Goal: Task Accomplishment & Management: Manage account settings

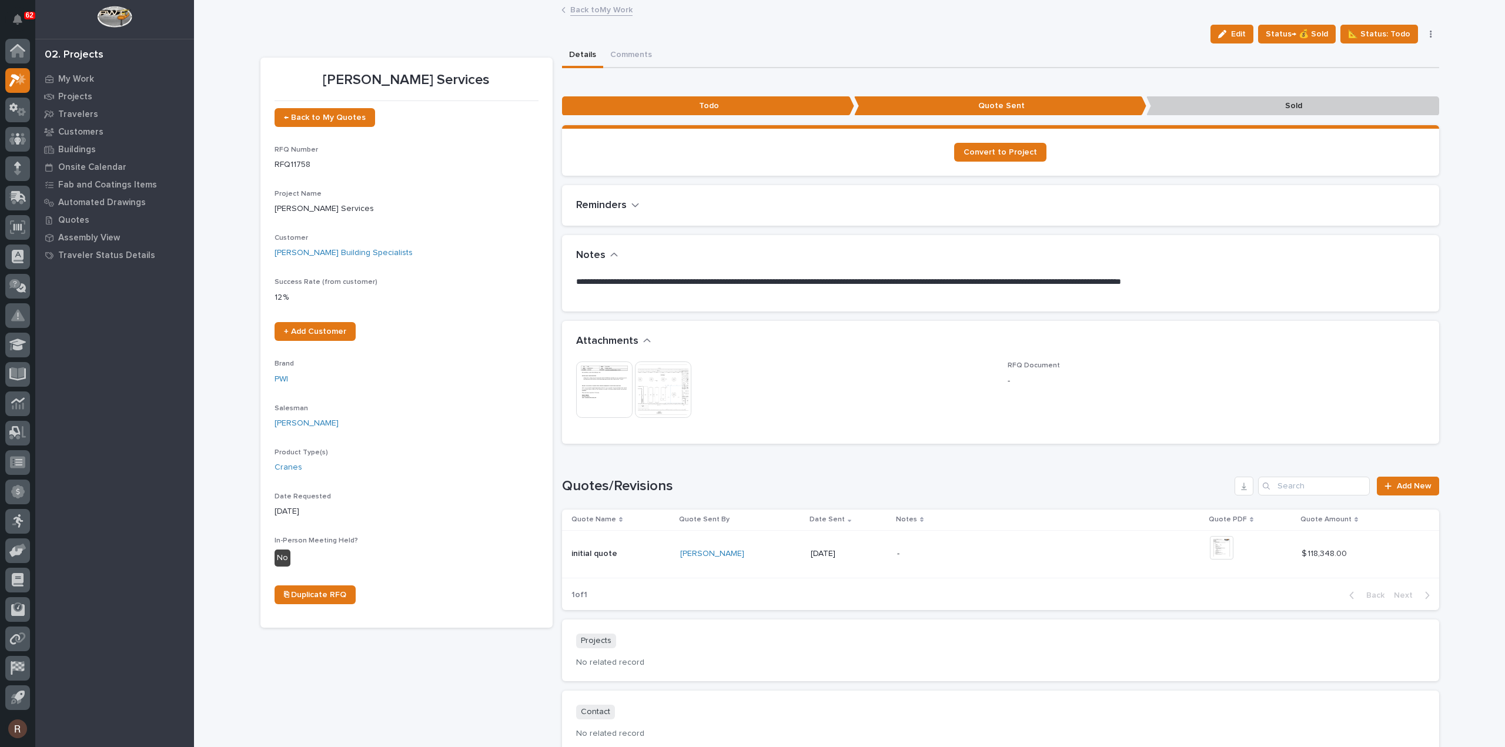
click at [572, 11] on link "Back to My Work" at bounding box center [601, 9] width 62 height 14
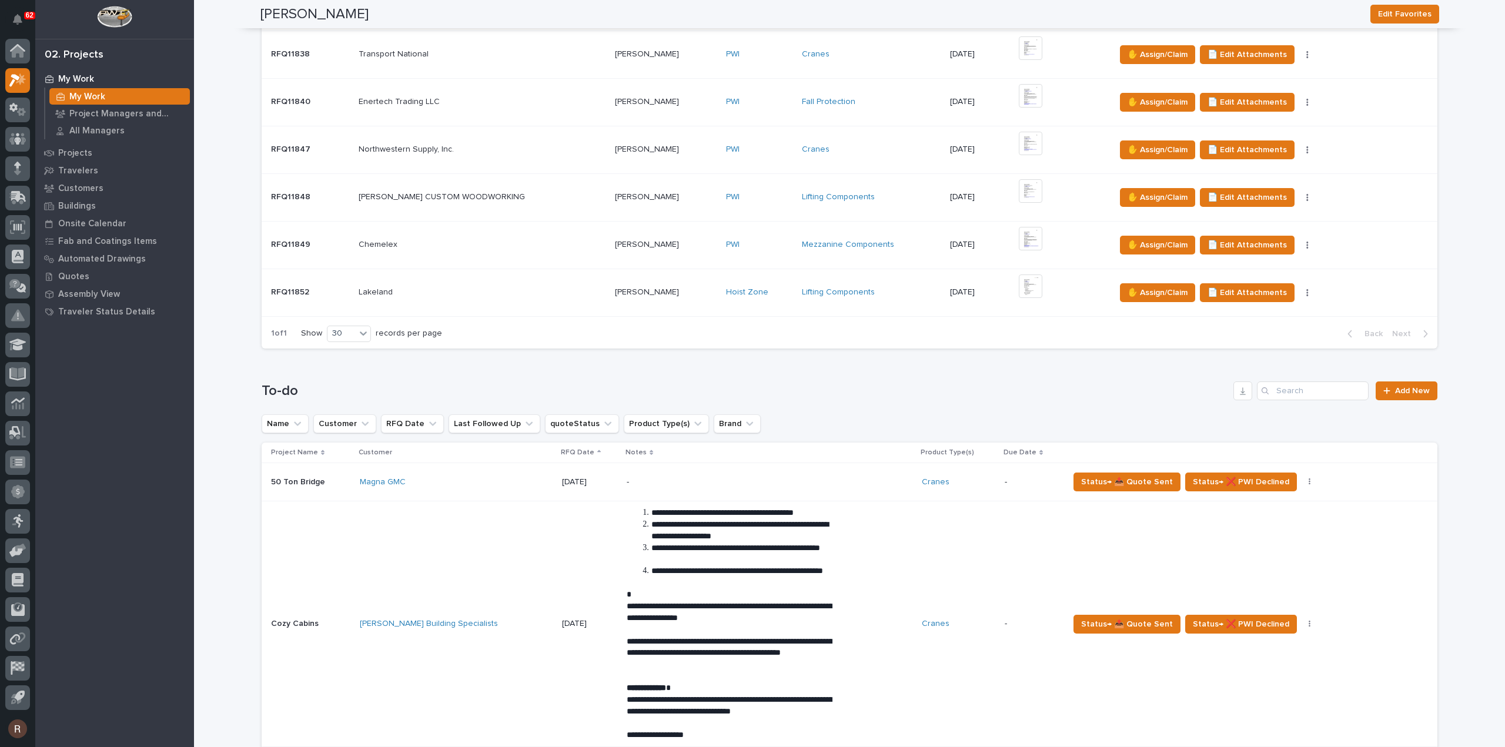
scroll to position [534, 0]
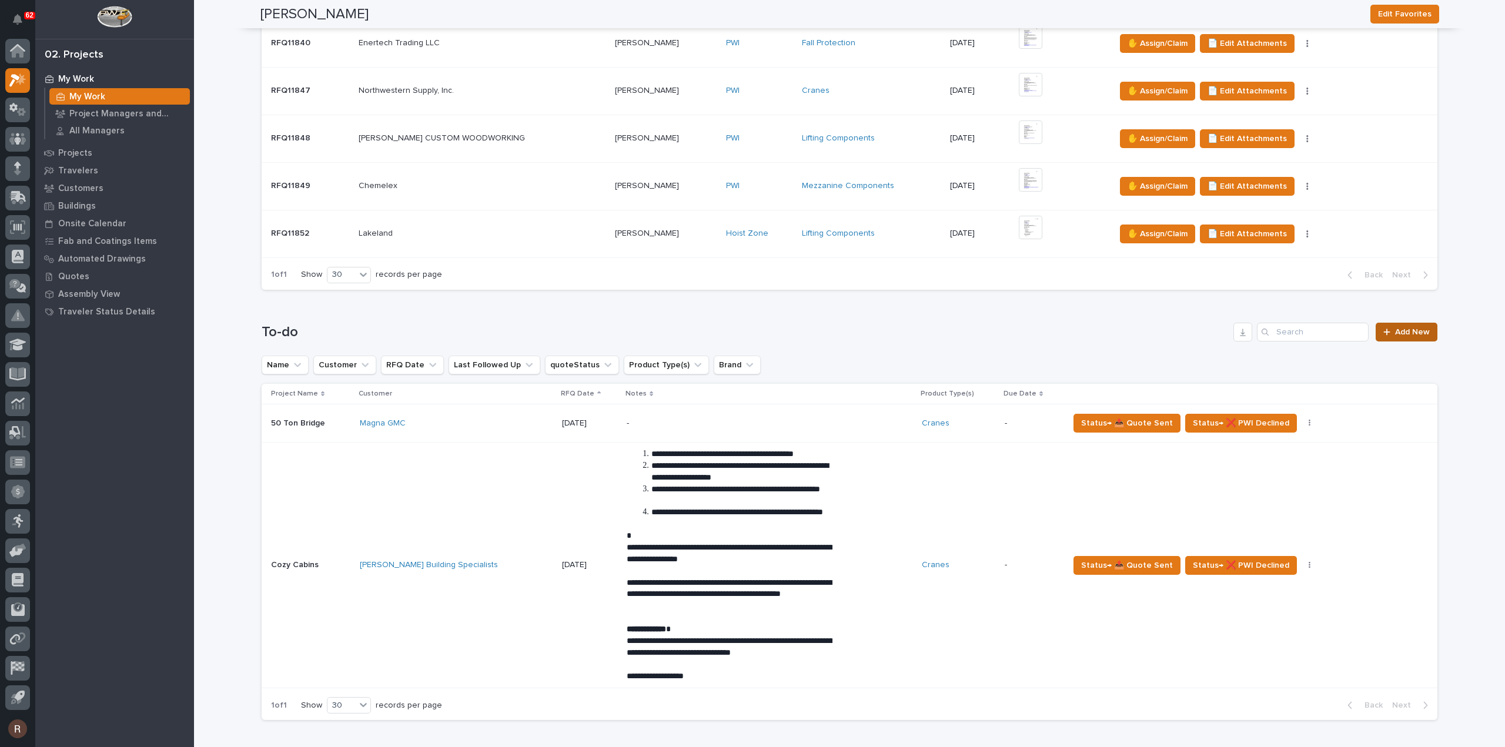
click at [1398, 332] on span "Add New" at bounding box center [1412, 332] width 35 height 8
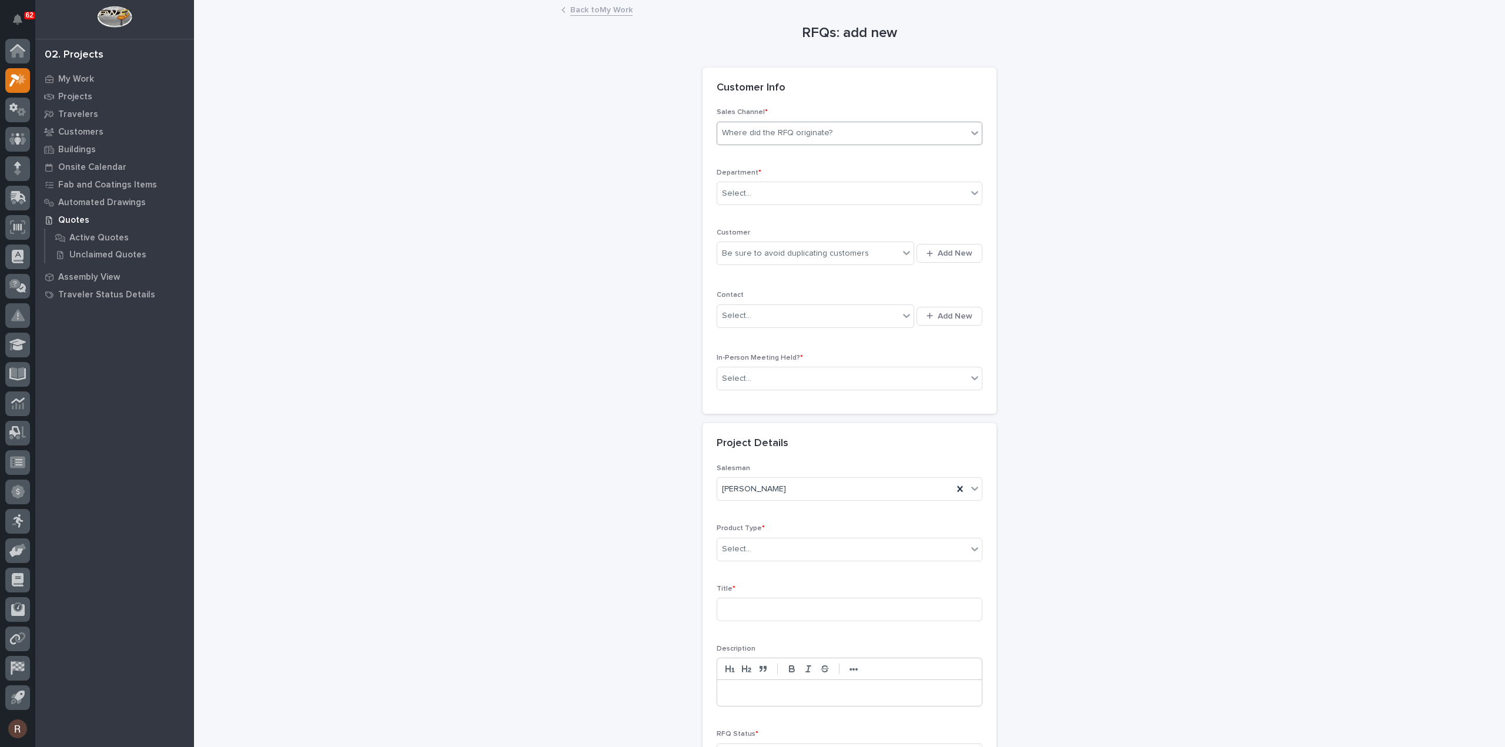
click at [814, 131] on div "Where did the RFQ originate?" at bounding box center [777, 133] width 111 height 12
click at [754, 178] on div "PWI" at bounding box center [845, 176] width 265 height 21
click at [755, 195] on div "Select..." at bounding box center [842, 193] width 250 height 19
click at [757, 210] on span "National Sales" at bounding box center [746, 214] width 59 height 13
click at [756, 248] on div "Be sure to avoid duplicating customers" at bounding box center [795, 254] width 147 height 12
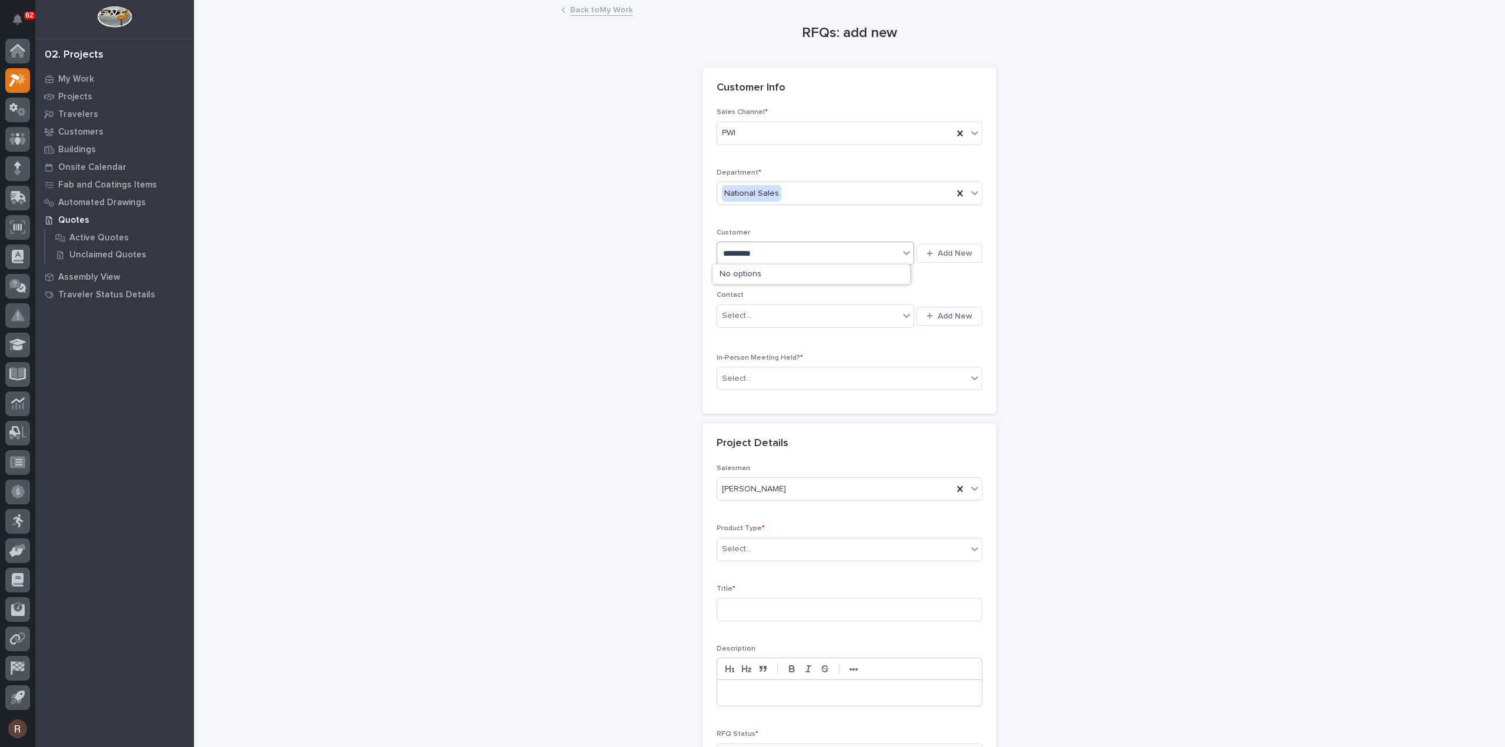
type input "**********"
click at [762, 311] on div "Select..." at bounding box center [808, 315] width 182 height 19
click at [758, 382] on div "Select..." at bounding box center [842, 378] width 250 height 19
click at [750, 422] on div "No" at bounding box center [845, 419] width 265 height 21
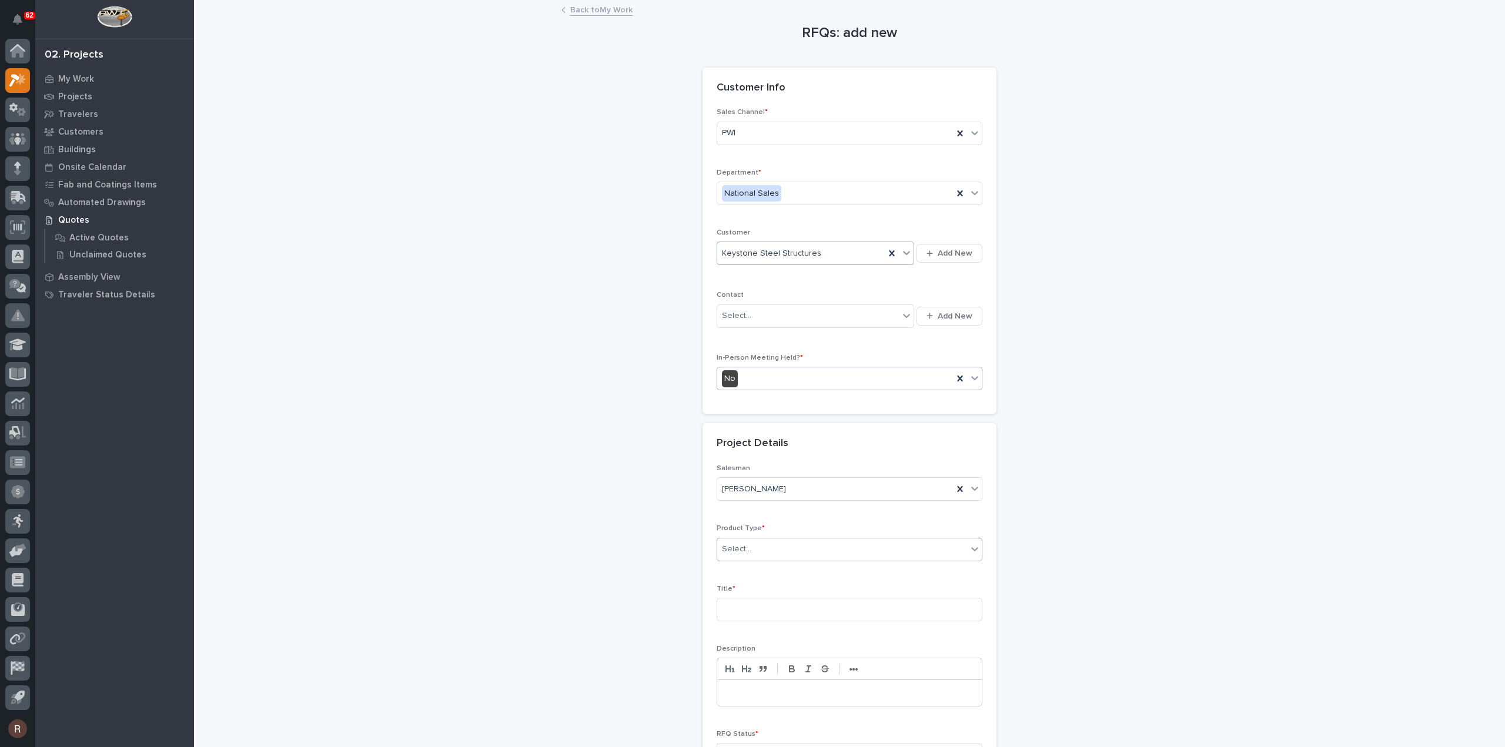
click at [738, 544] on div "Select..." at bounding box center [736, 549] width 29 height 12
drag, startPoint x: 758, startPoint y: 579, endPoint x: 749, endPoint y: 576, distance: 9.1
click at [750, 586] on div "Cranes" at bounding box center [845, 590] width 265 height 21
click at [733, 600] on input at bounding box center [850, 610] width 266 height 24
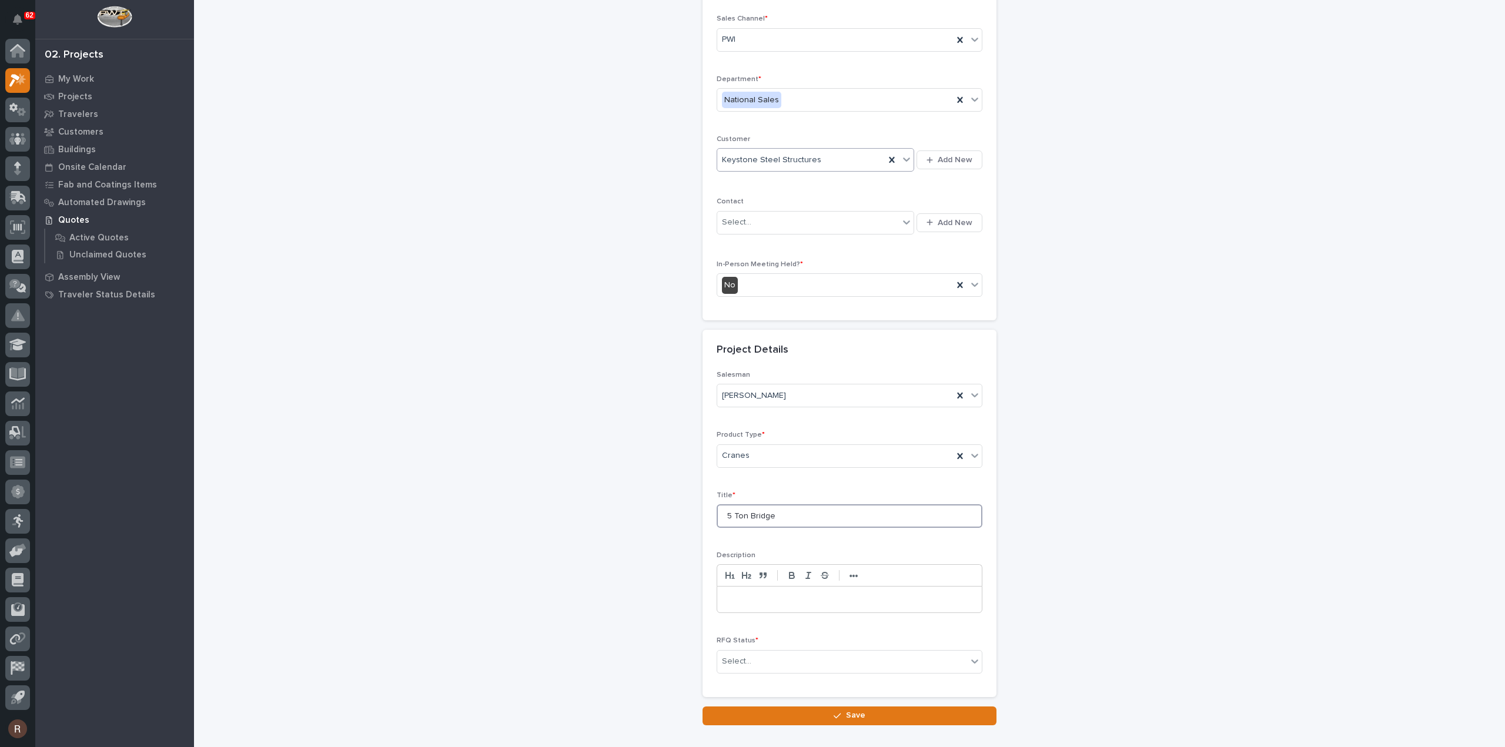
scroll to position [159, 0]
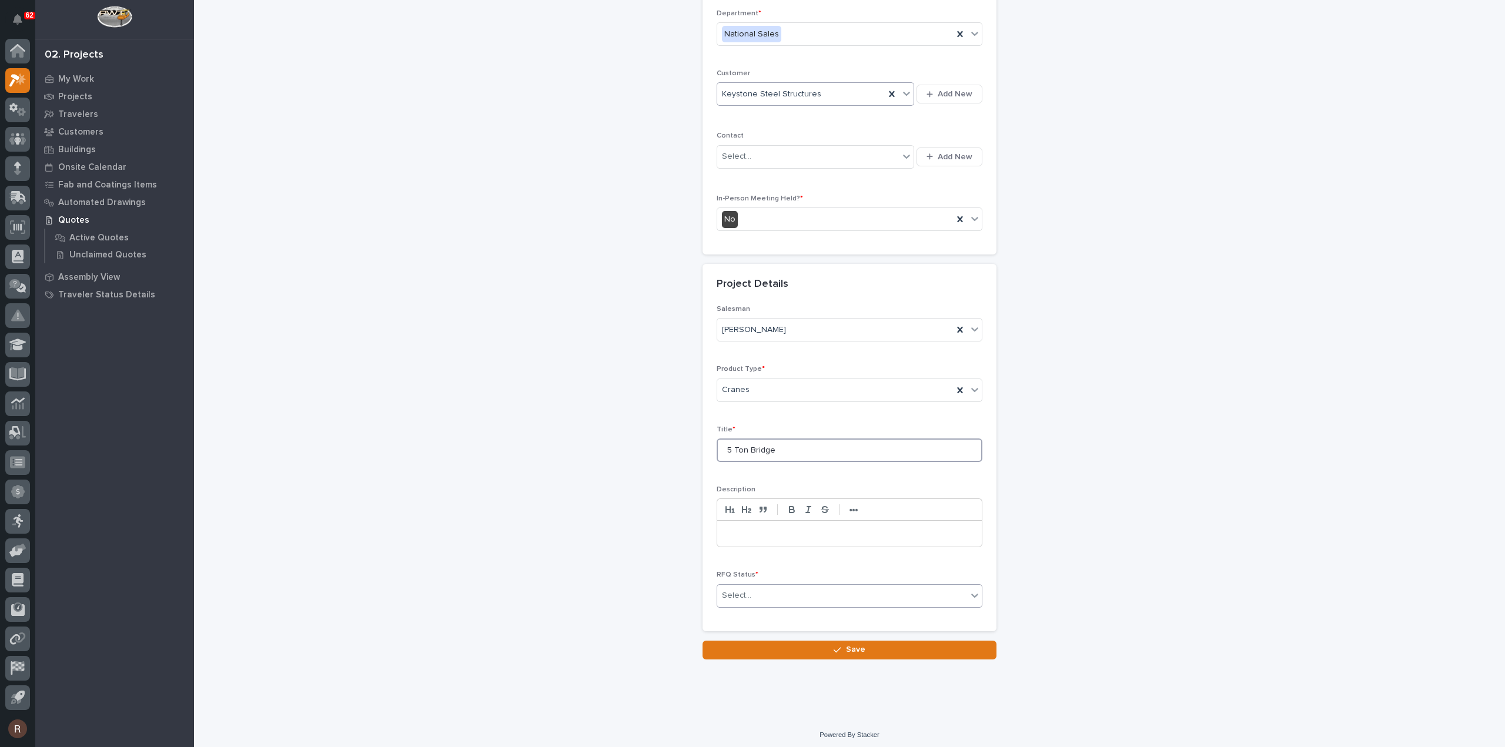
type input "5 Ton Bridge"
click at [740, 601] on div "Select..." at bounding box center [850, 596] width 266 height 24
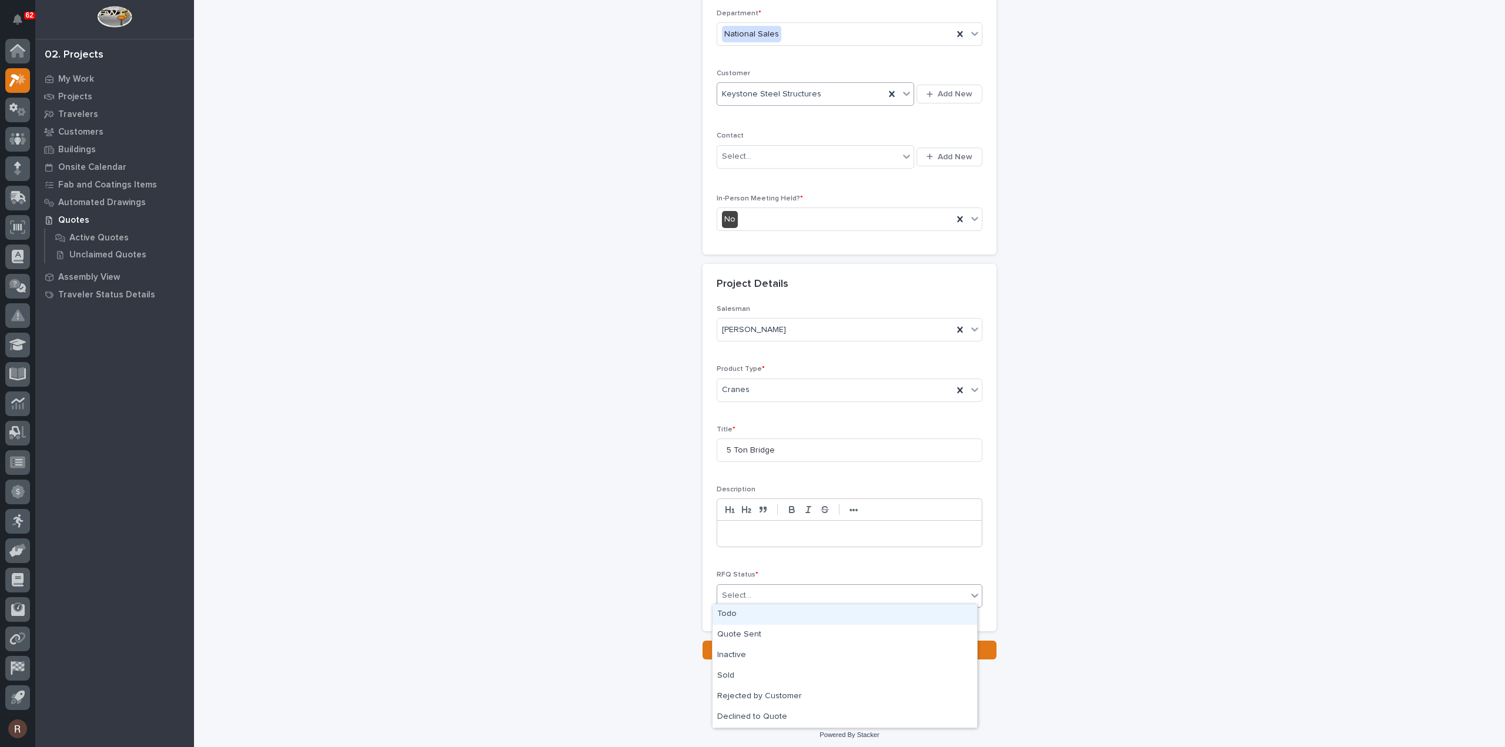
click at [741, 616] on div "Todo" at bounding box center [845, 614] width 265 height 21
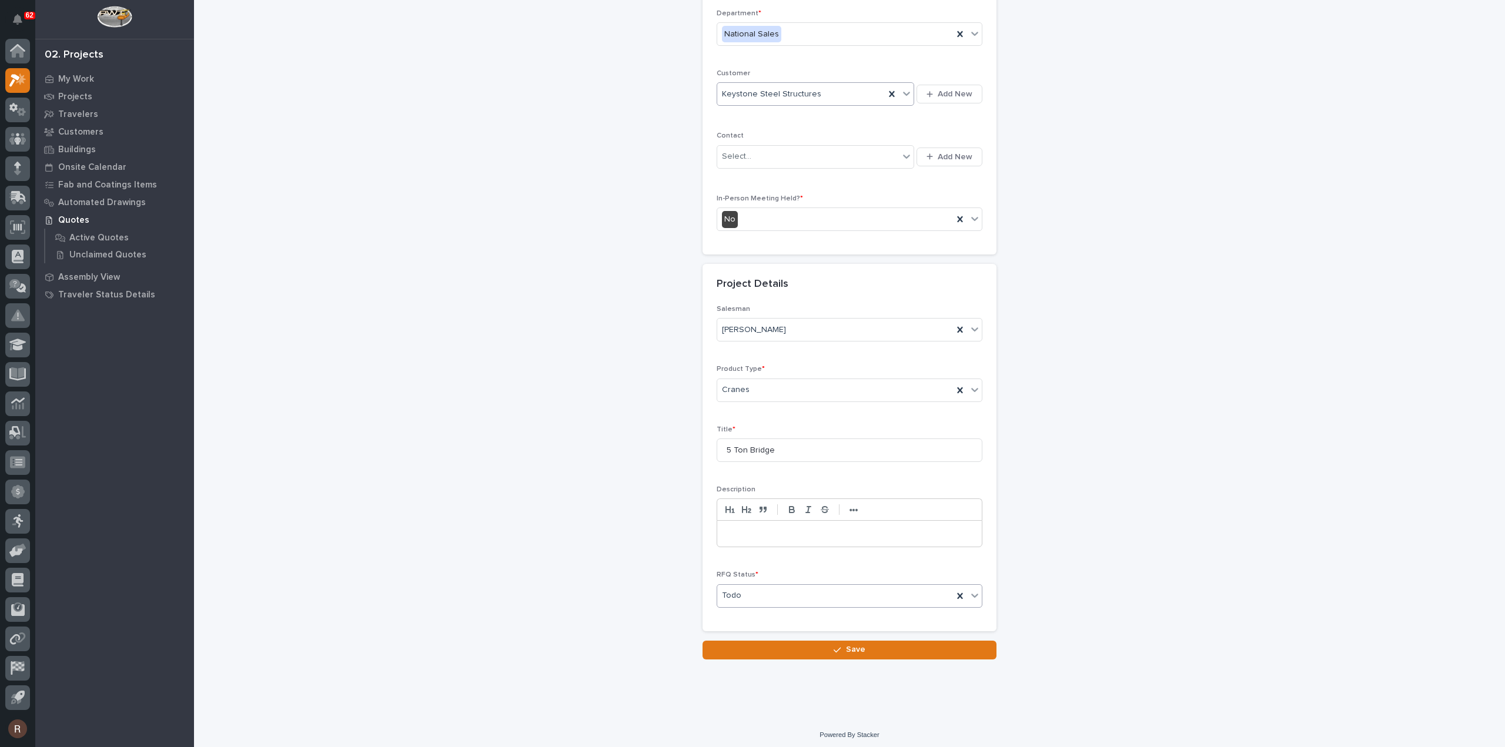
click at [748, 528] on p at bounding box center [849, 534] width 247 height 12
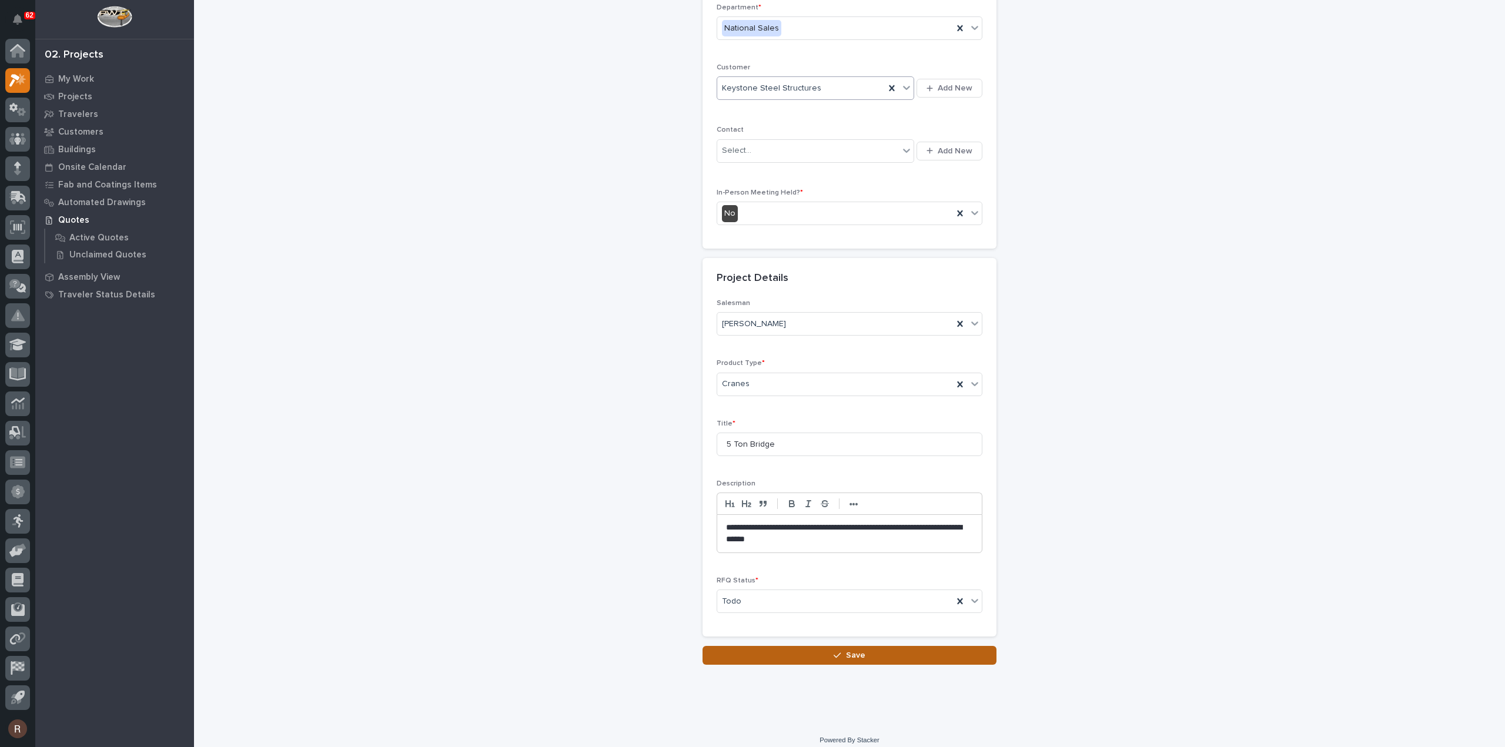
click at [775, 648] on button "Save" at bounding box center [850, 655] width 294 height 19
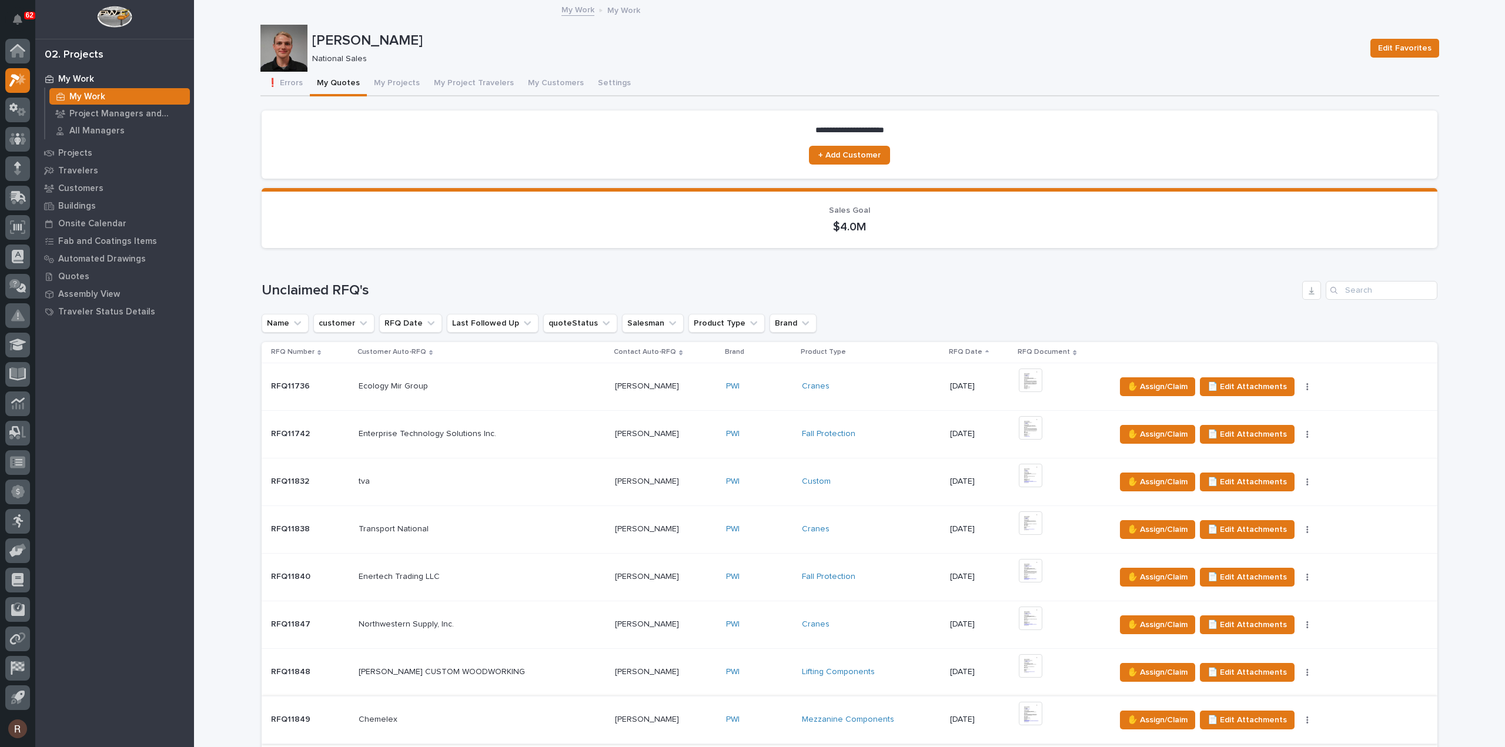
scroll to position [353, 0]
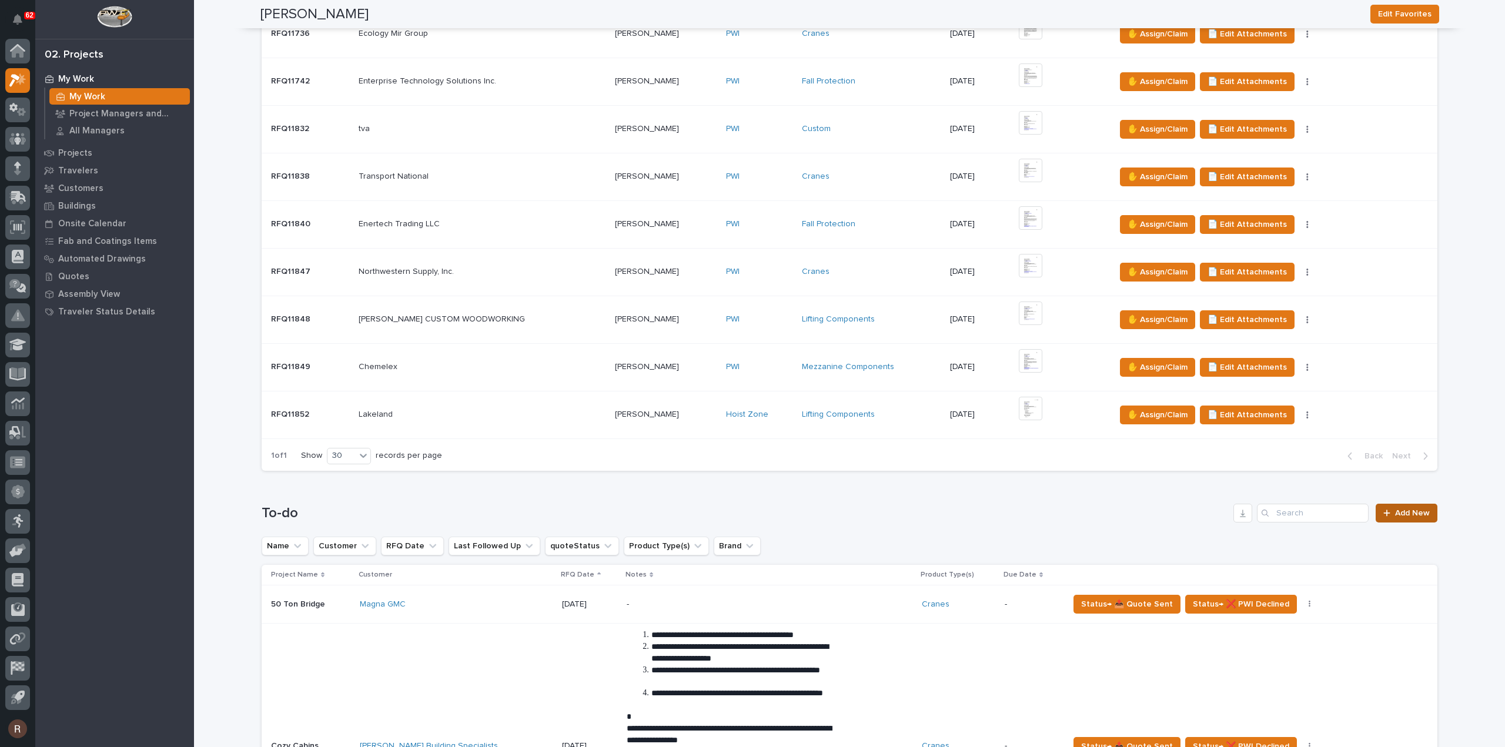
click at [1418, 509] on span "Add New" at bounding box center [1412, 513] width 35 height 8
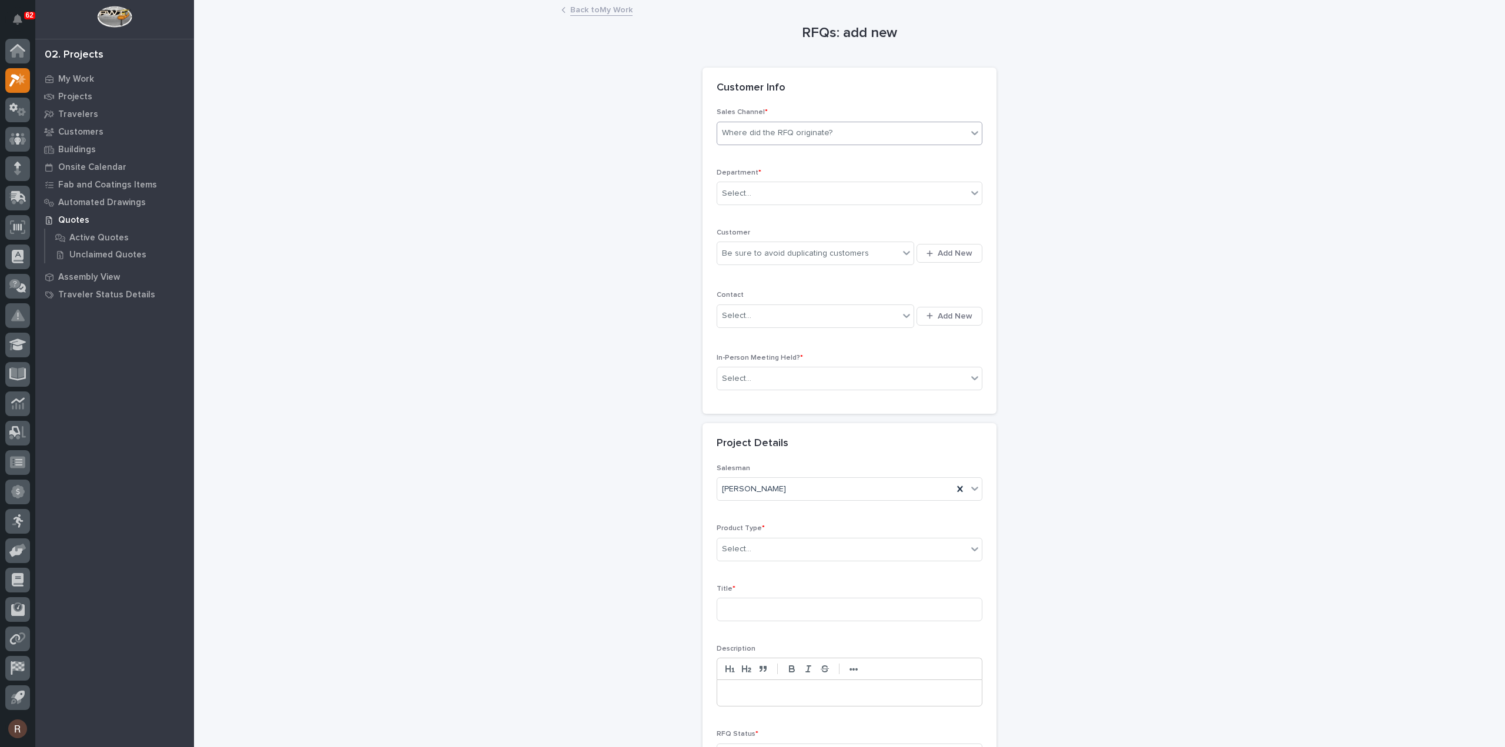
click at [775, 130] on div "Where did the RFQ originate?" at bounding box center [777, 133] width 111 height 12
click at [740, 193] on div "Select..." at bounding box center [736, 194] width 29 height 12
click at [742, 214] on span "National Sales" at bounding box center [746, 214] width 59 height 13
click at [738, 244] on div "Be sure to avoid duplicating customers" at bounding box center [808, 253] width 182 height 19
type input "*****"
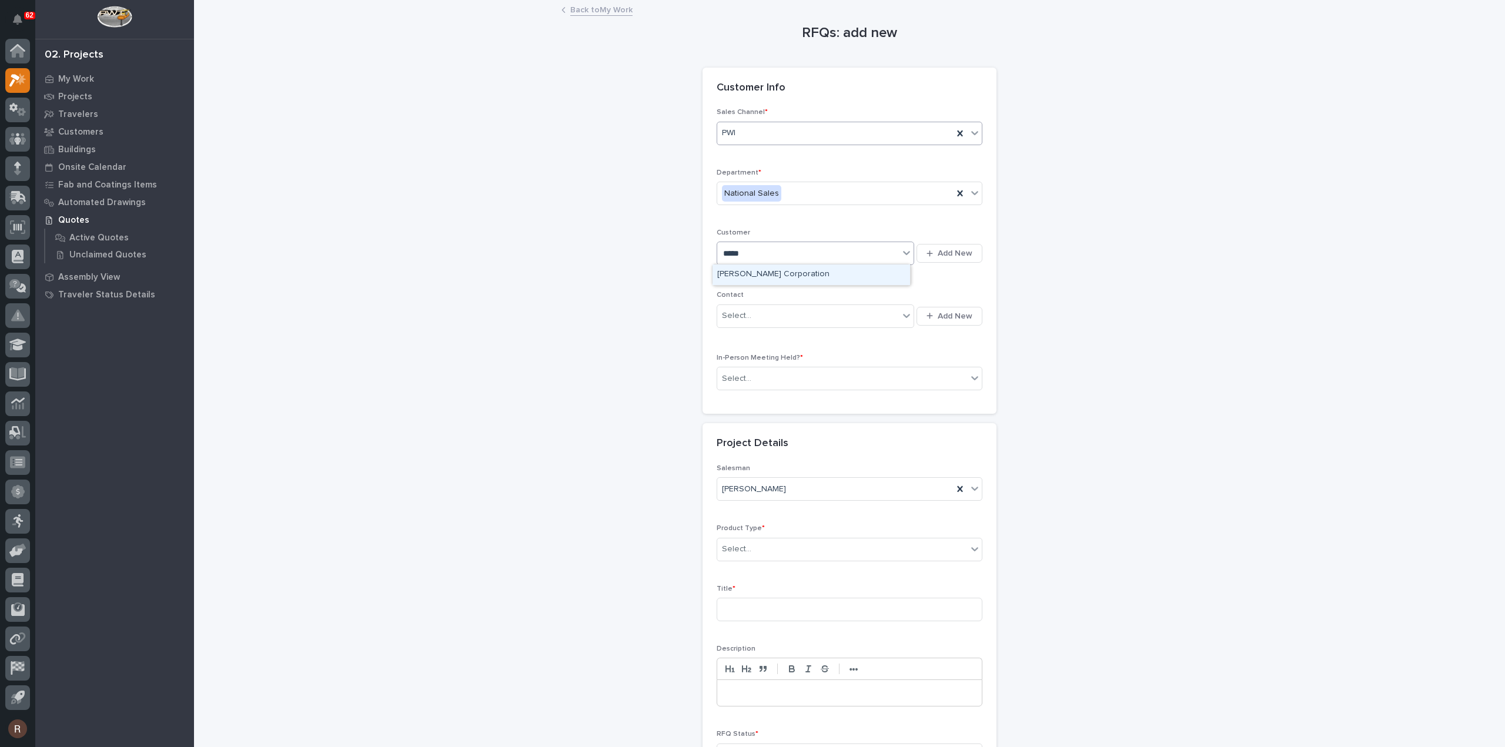
click at [746, 273] on div "Clack Corporation" at bounding box center [812, 275] width 198 height 21
click at [735, 379] on div "Select..." at bounding box center [736, 379] width 29 height 12
click at [740, 416] on div "No" at bounding box center [845, 419] width 265 height 21
click at [734, 550] on div "Select..." at bounding box center [736, 549] width 29 height 12
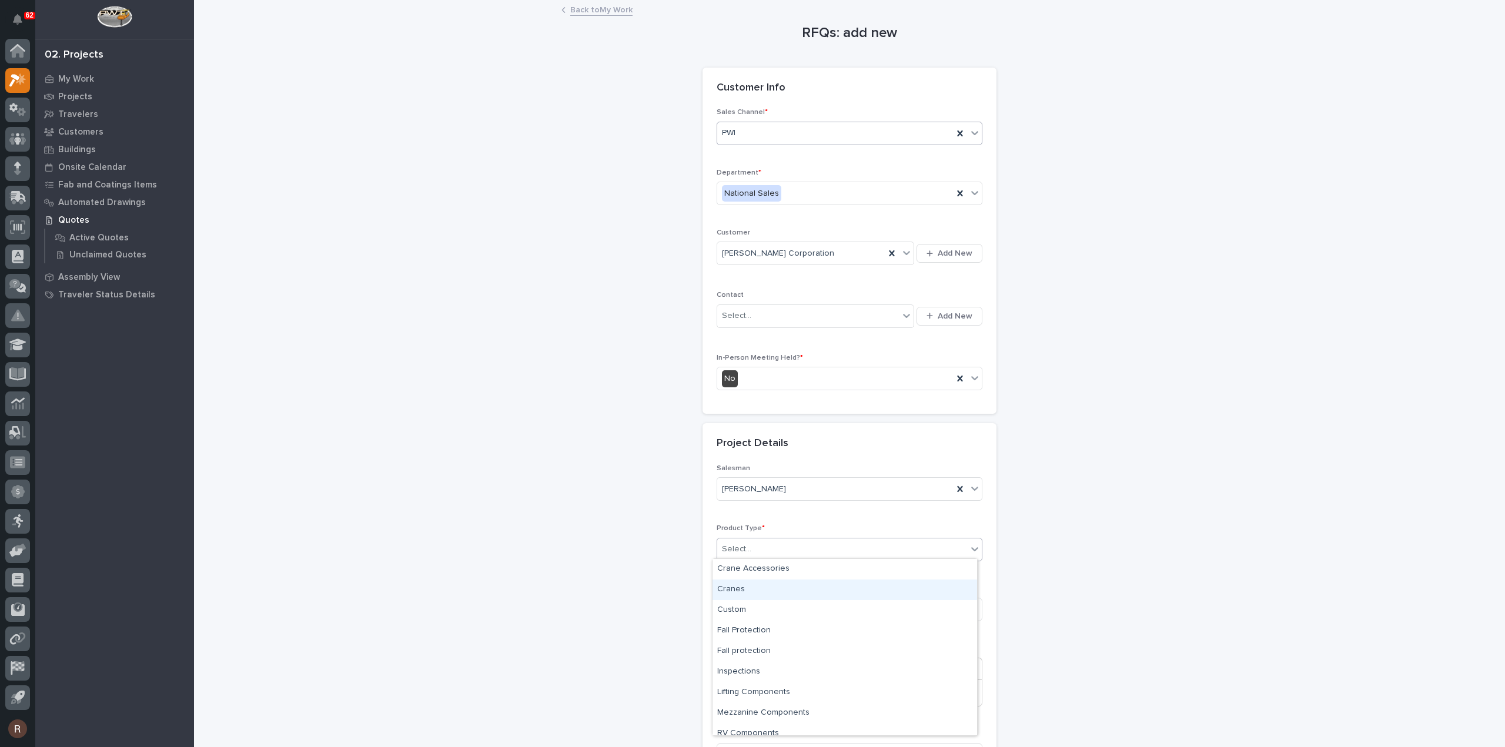
scroll to position [29, 0]
click at [760, 677] on div "Mezzanine Components" at bounding box center [845, 684] width 265 height 21
click at [755, 607] on input at bounding box center [850, 610] width 266 height 24
type input "Diamond Plate"
click at [753, 693] on p at bounding box center [849, 693] width 247 height 12
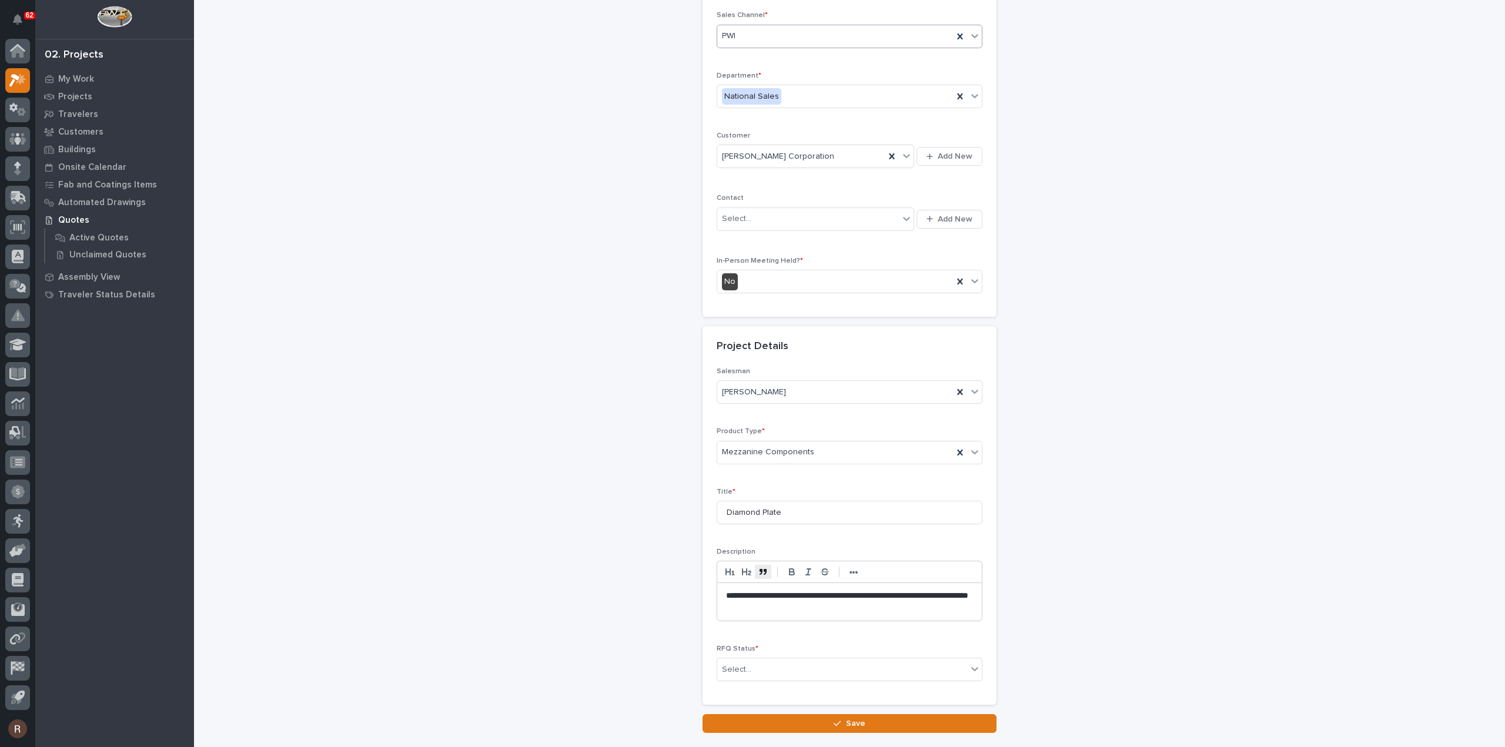
scroll to position [171, 0]
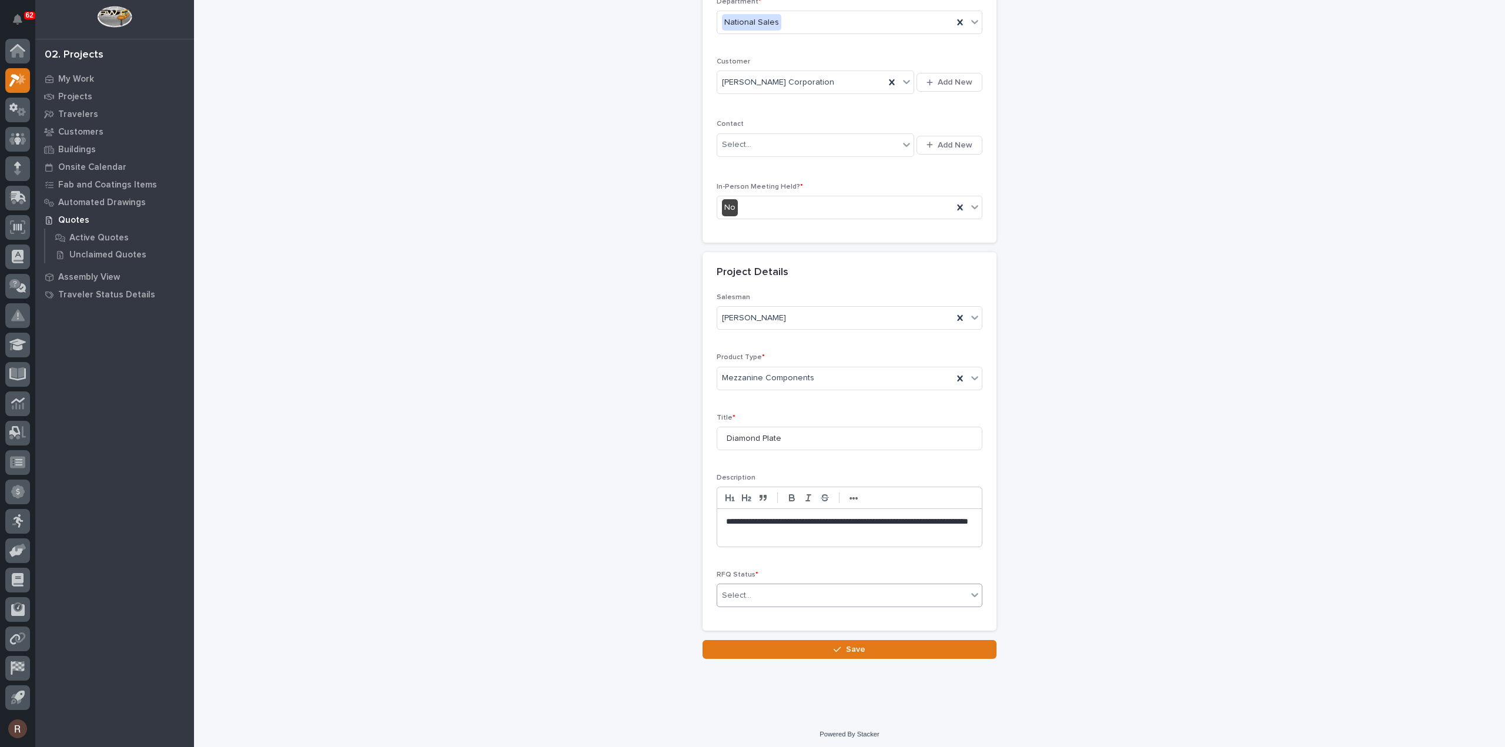
click at [776, 596] on div "Select..." at bounding box center [842, 595] width 250 height 19
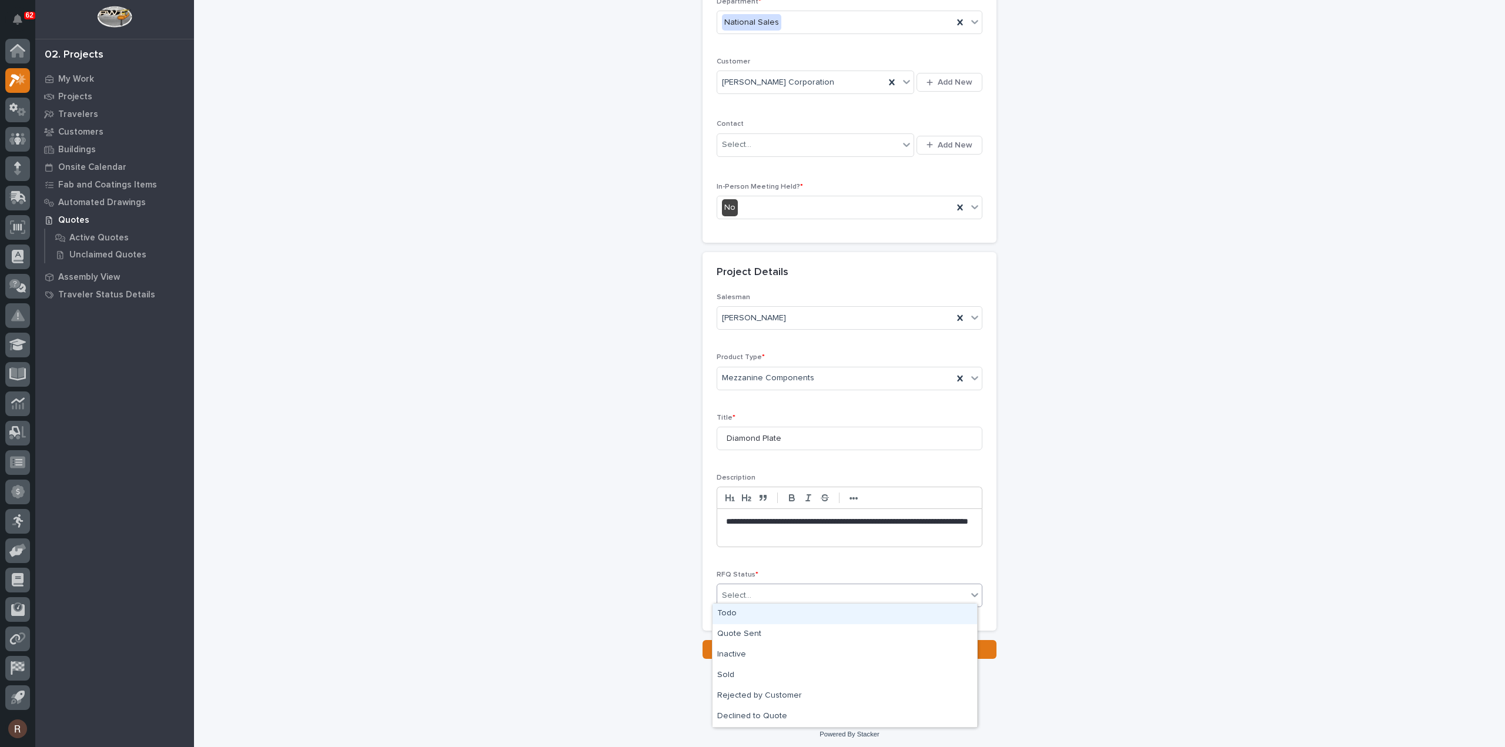
click at [774, 610] on div "Todo" at bounding box center [845, 614] width 265 height 21
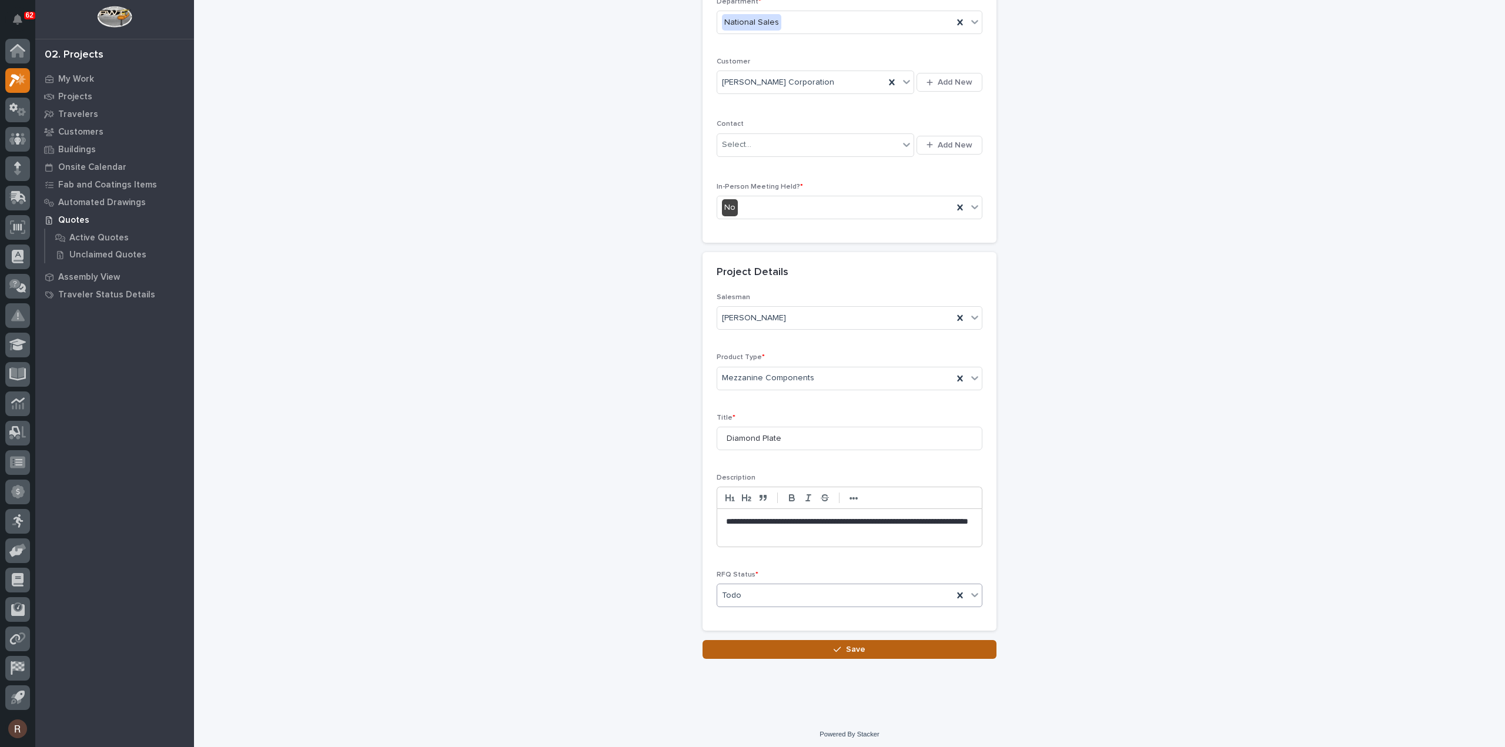
click at [787, 648] on button "Save" at bounding box center [850, 649] width 294 height 19
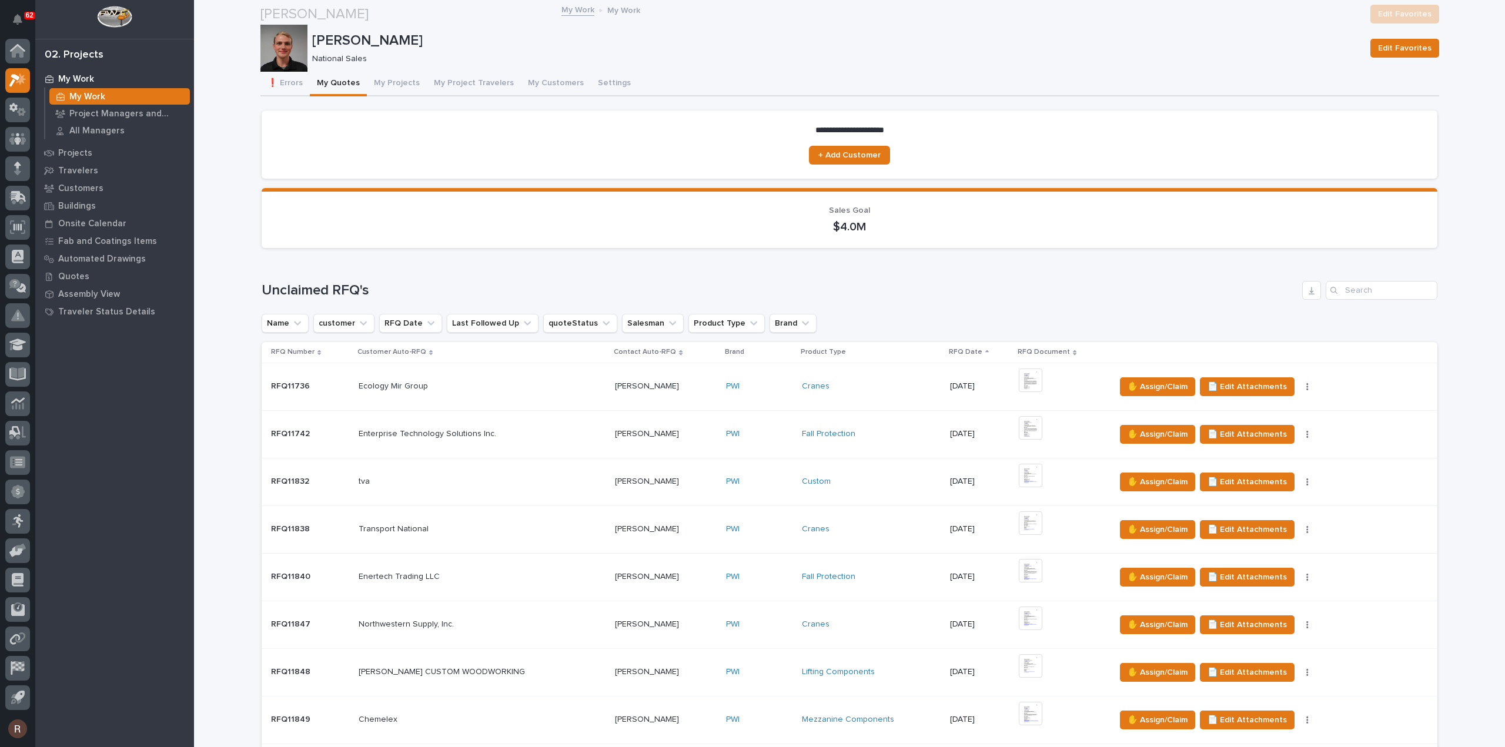
scroll to position [470, 0]
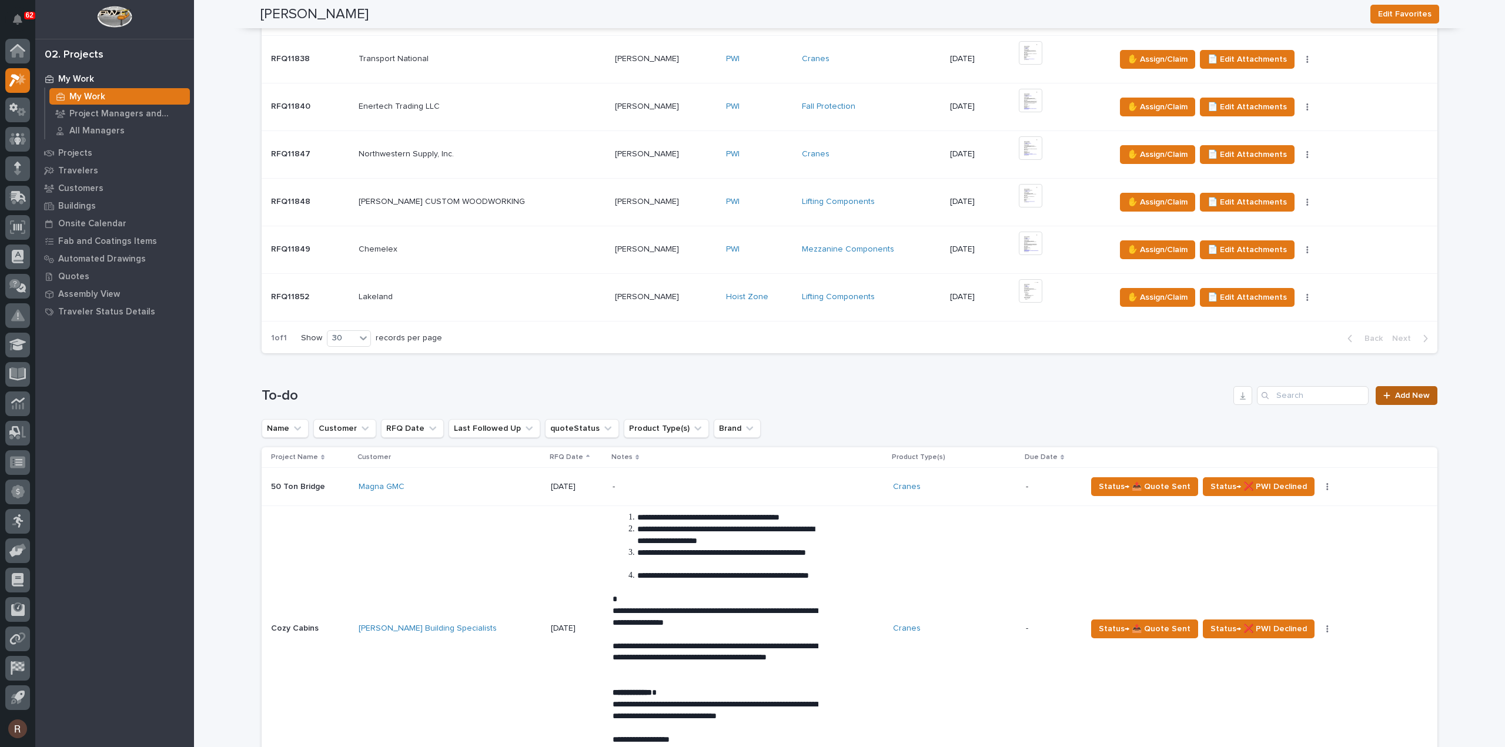
click at [1403, 395] on span "Add New" at bounding box center [1412, 396] width 35 height 8
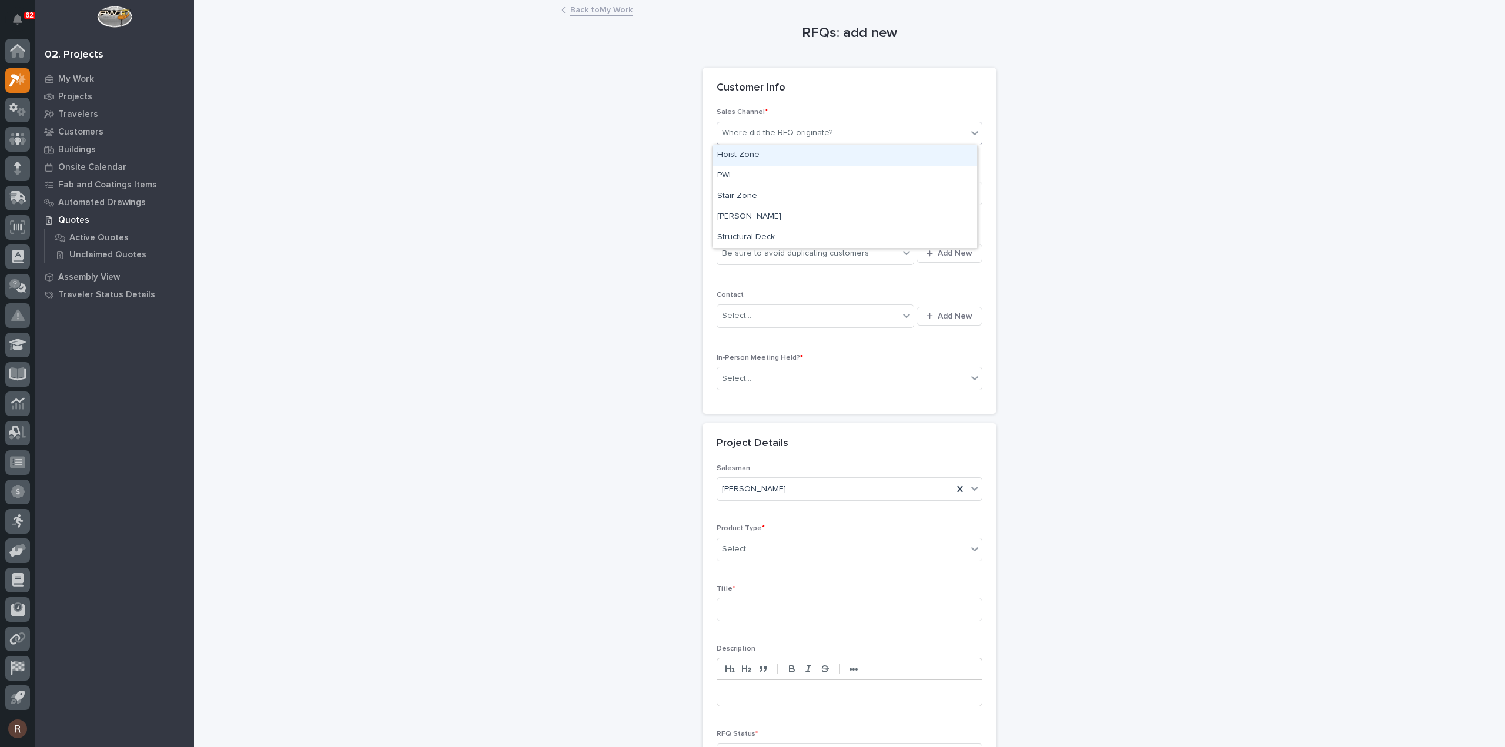
click at [738, 135] on div "Where did the RFQ originate?" at bounding box center [777, 133] width 111 height 12
click at [742, 170] on div "PWI" at bounding box center [845, 176] width 265 height 21
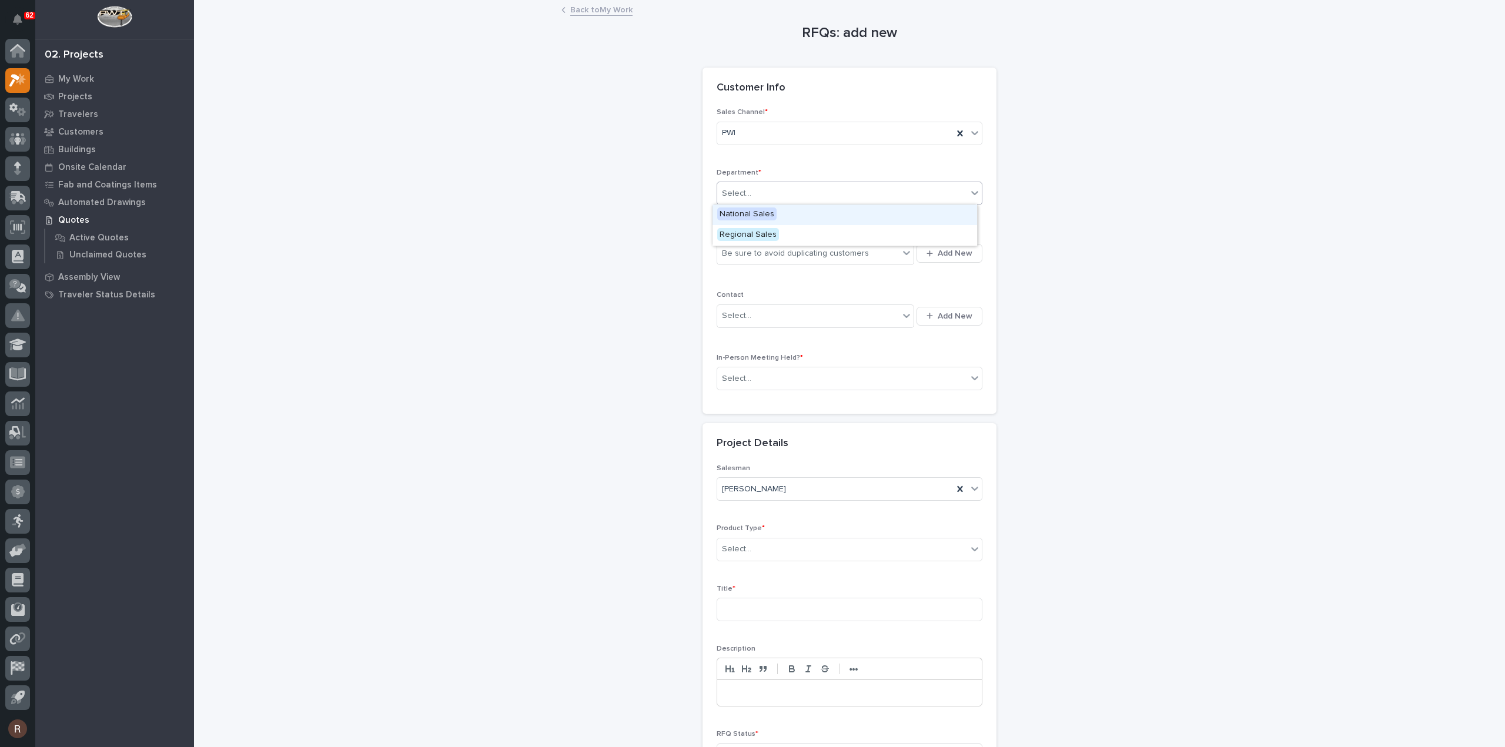
click at [740, 200] on div "Select..." at bounding box center [842, 193] width 250 height 19
click at [741, 211] on span "National Sales" at bounding box center [746, 214] width 59 height 13
click at [745, 249] on div "Be sure to avoid duplicating customers" at bounding box center [795, 254] width 147 height 12
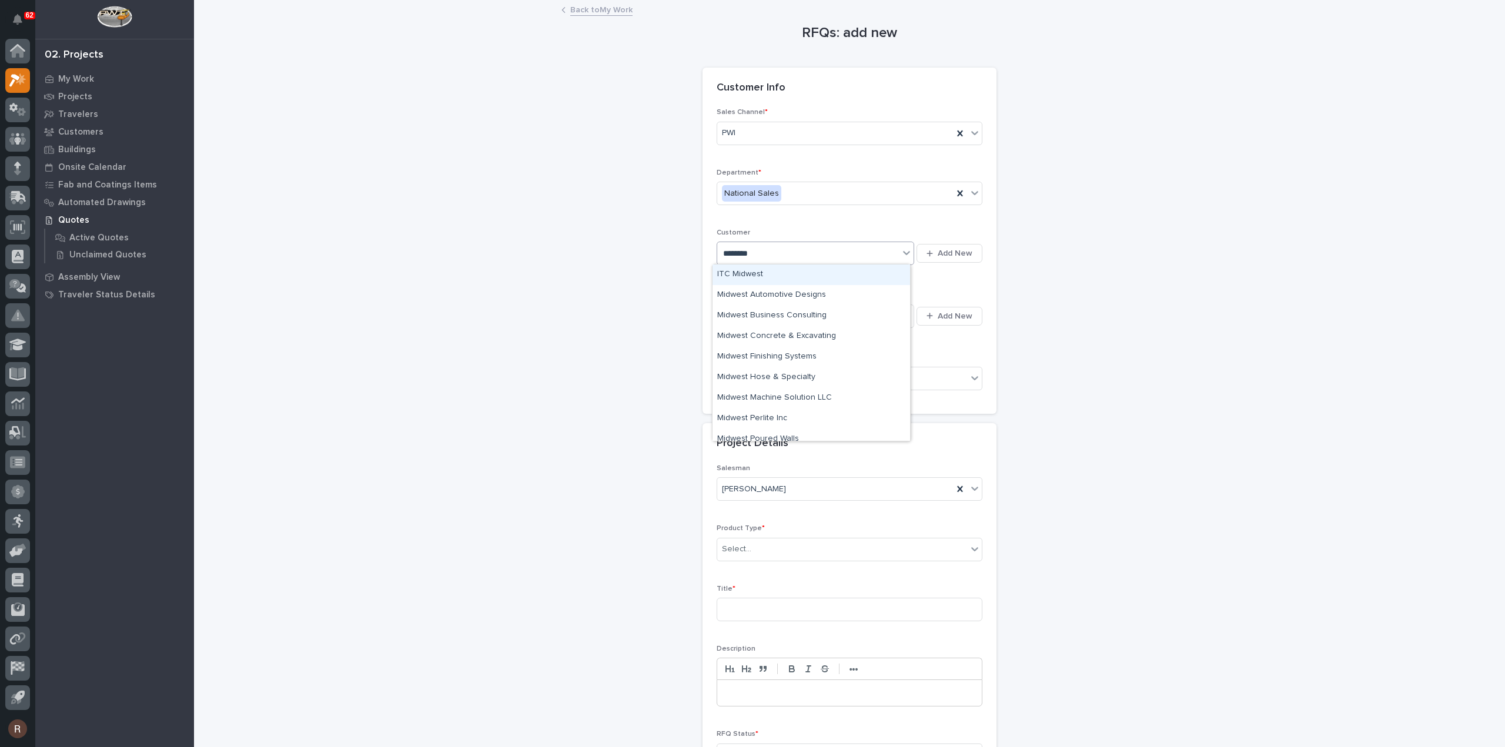
type input "*********"
click at [749, 279] on div "Midwest Finishing Systems" at bounding box center [812, 275] width 198 height 21
click at [757, 370] on div "Select..." at bounding box center [842, 378] width 250 height 19
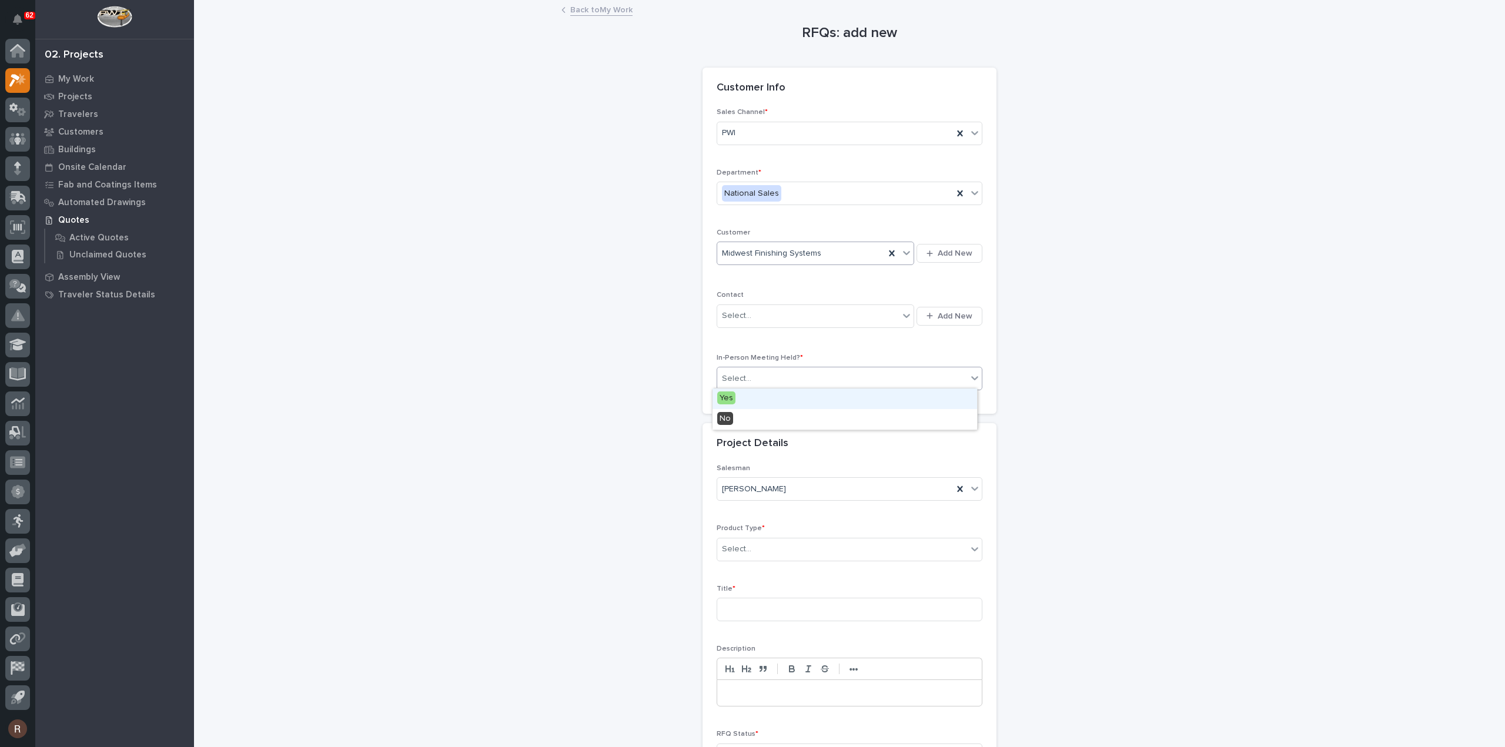
click at [751, 399] on div "Yes" at bounding box center [845, 399] width 265 height 21
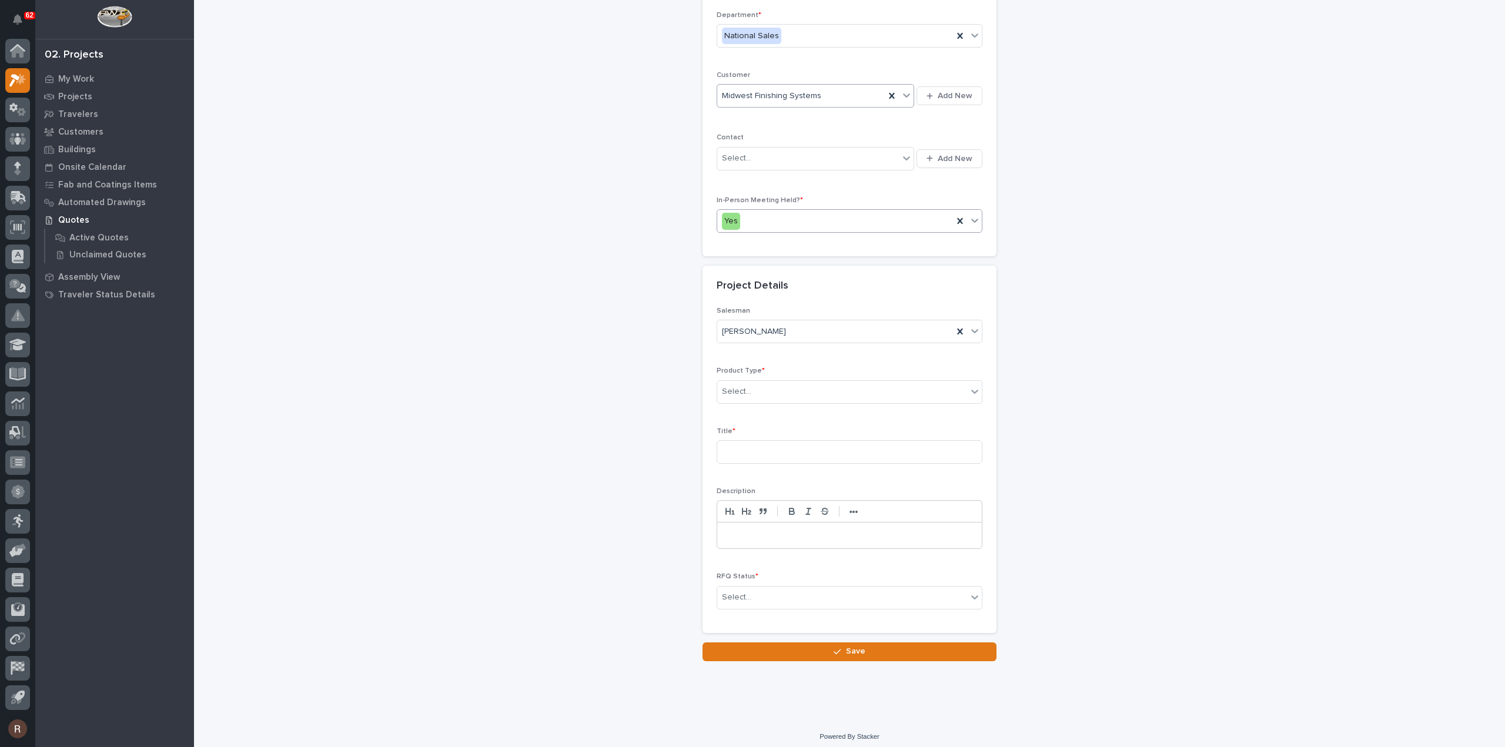
scroll to position [159, 0]
click at [784, 225] on div "Yes" at bounding box center [835, 219] width 236 height 19
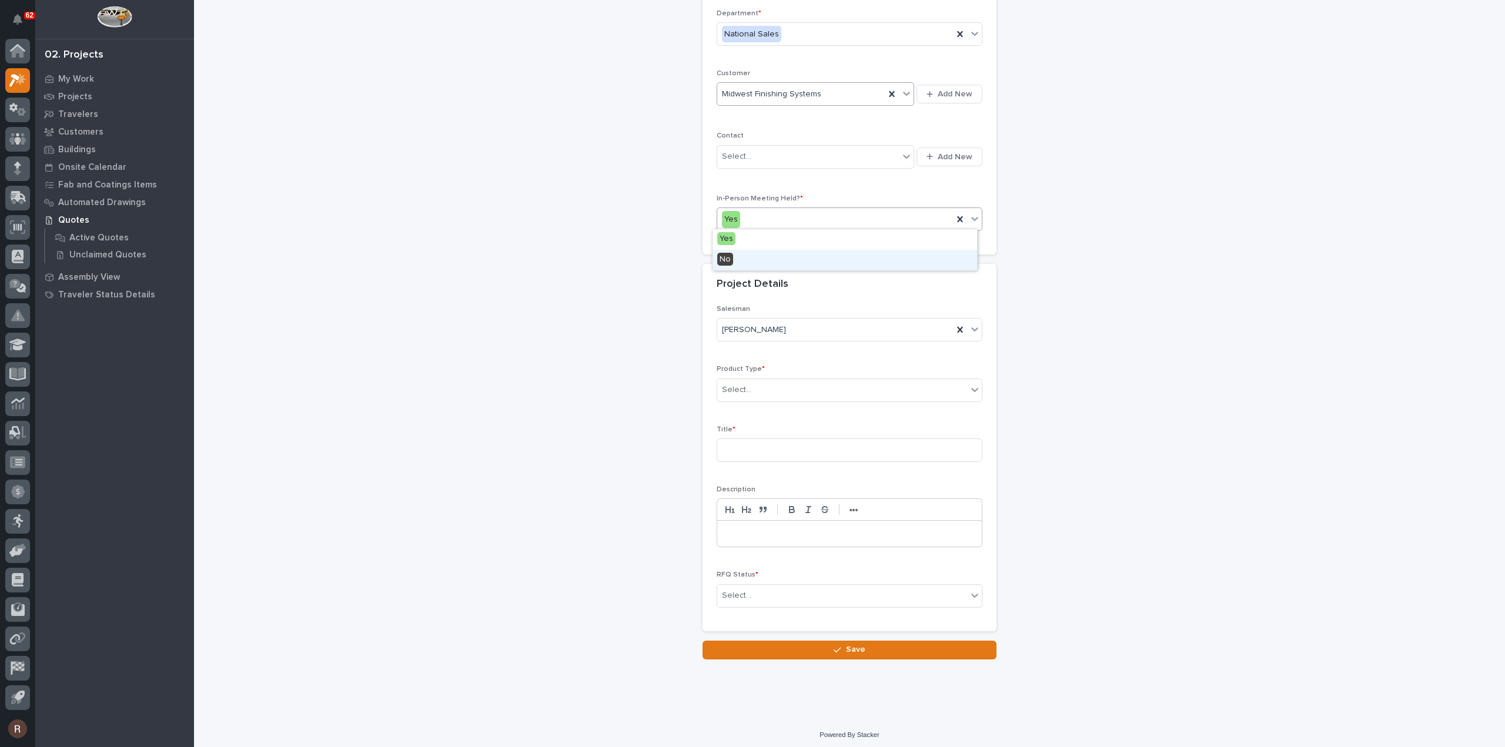
click at [755, 259] on div "No" at bounding box center [845, 260] width 265 height 21
click at [748, 382] on div "Select..." at bounding box center [842, 389] width 250 height 19
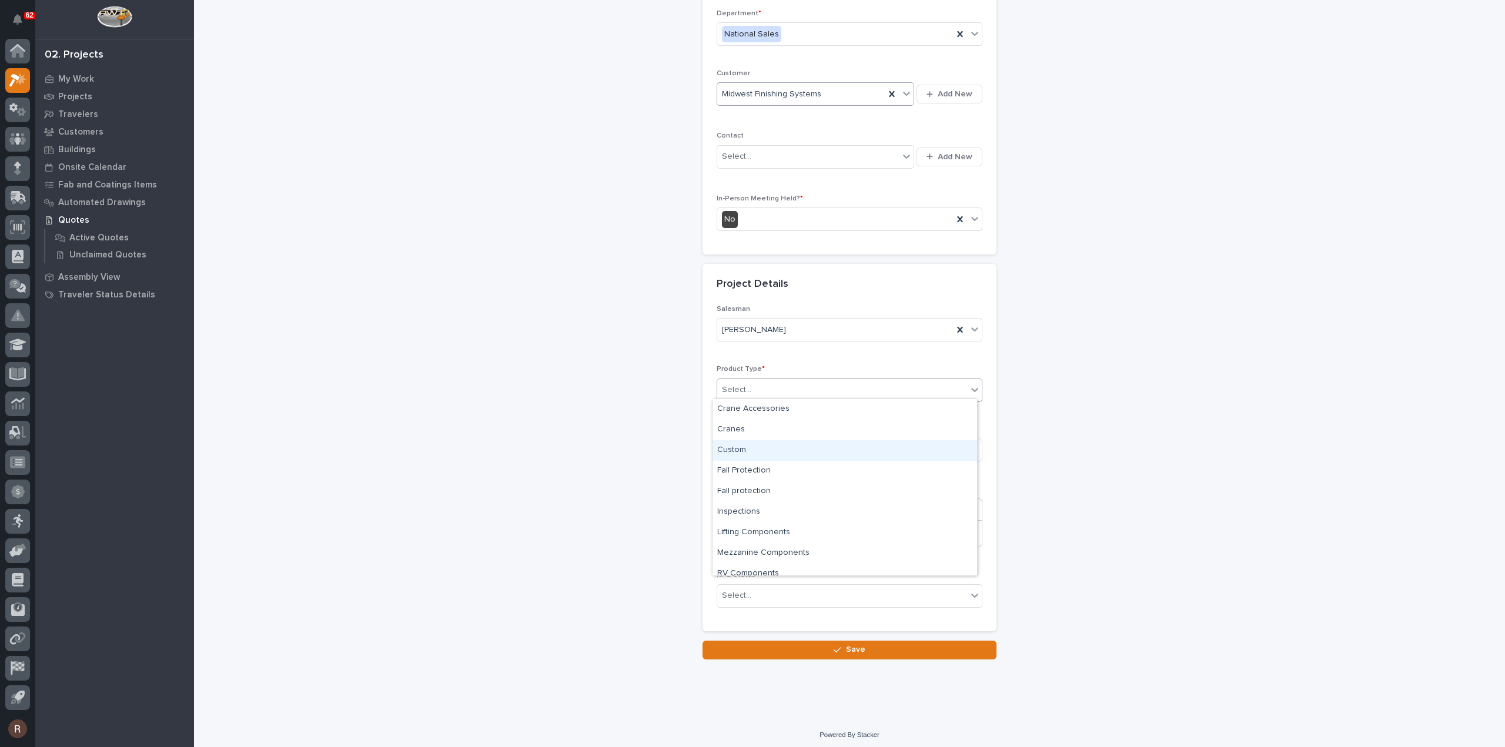
click at [753, 459] on div "Custom" at bounding box center [845, 450] width 265 height 21
click at [758, 453] on input at bounding box center [850, 451] width 266 height 24
click at [727, 439] on input at bounding box center [850, 451] width 266 height 24
type input "Diamond Metal Finishing"
click at [742, 590] on div "Select..." at bounding box center [736, 596] width 29 height 12
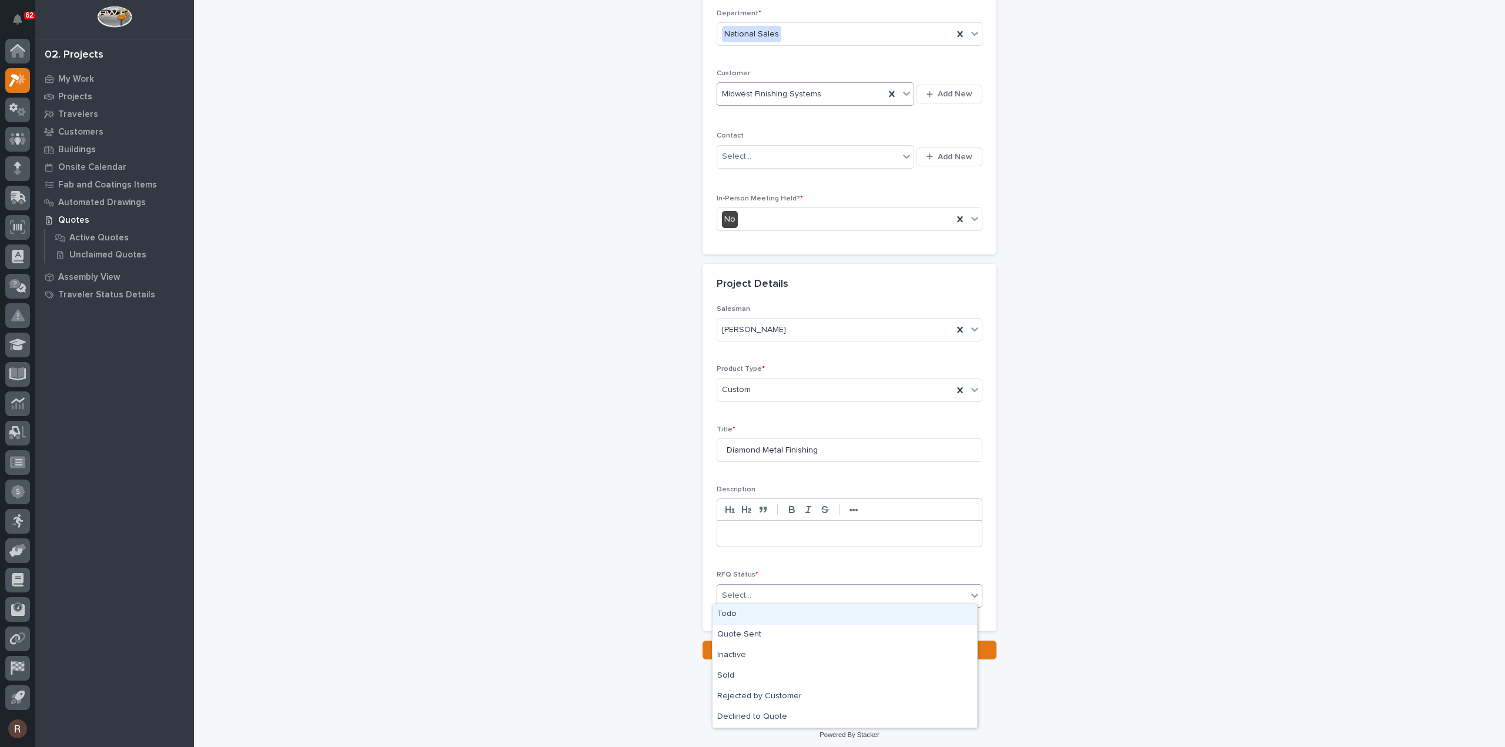
click at [743, 617] on div "Todo" at bounding box center [845, 614] width 265 height 21
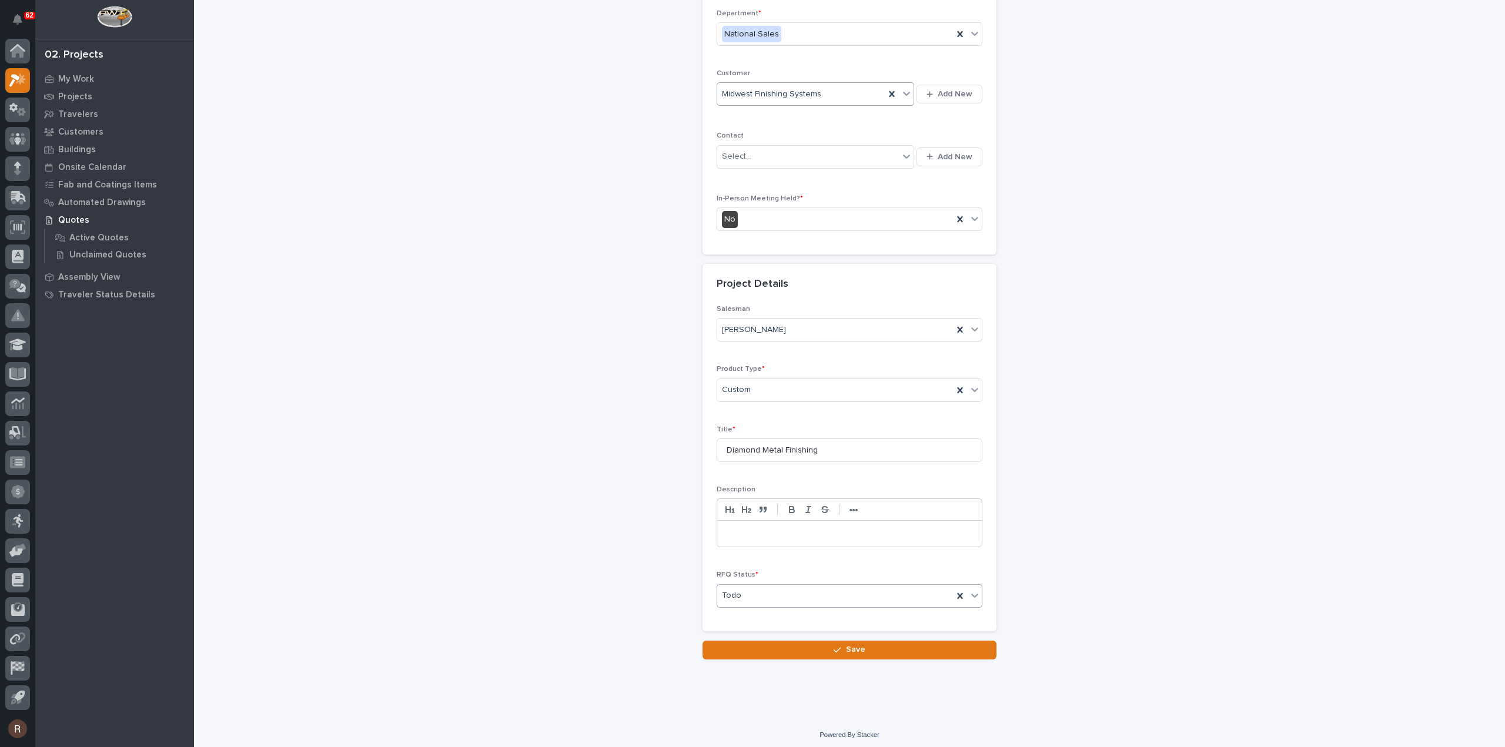
click at [735, 532] on p at bounding box center [849, 534] width 247 height 12
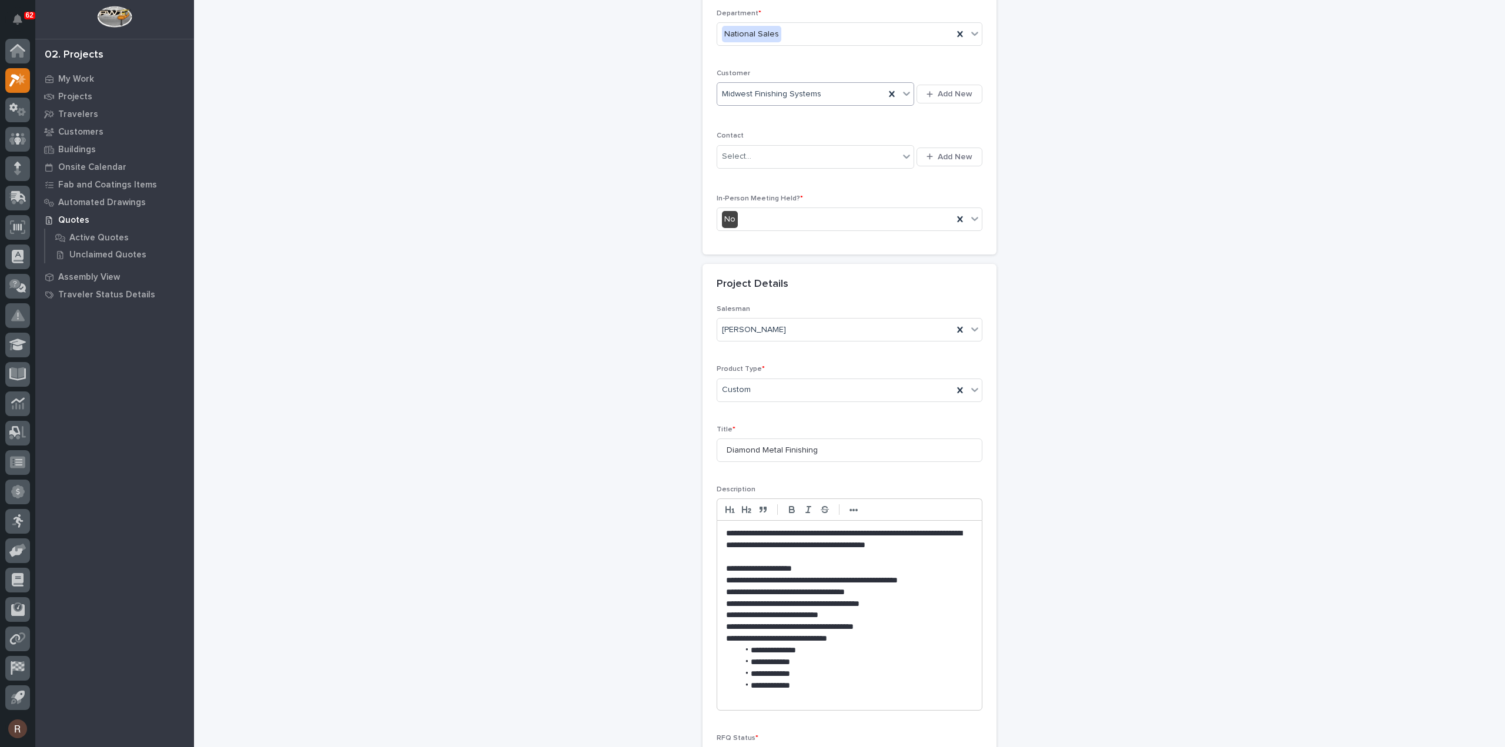
scroll to position [241, 0]
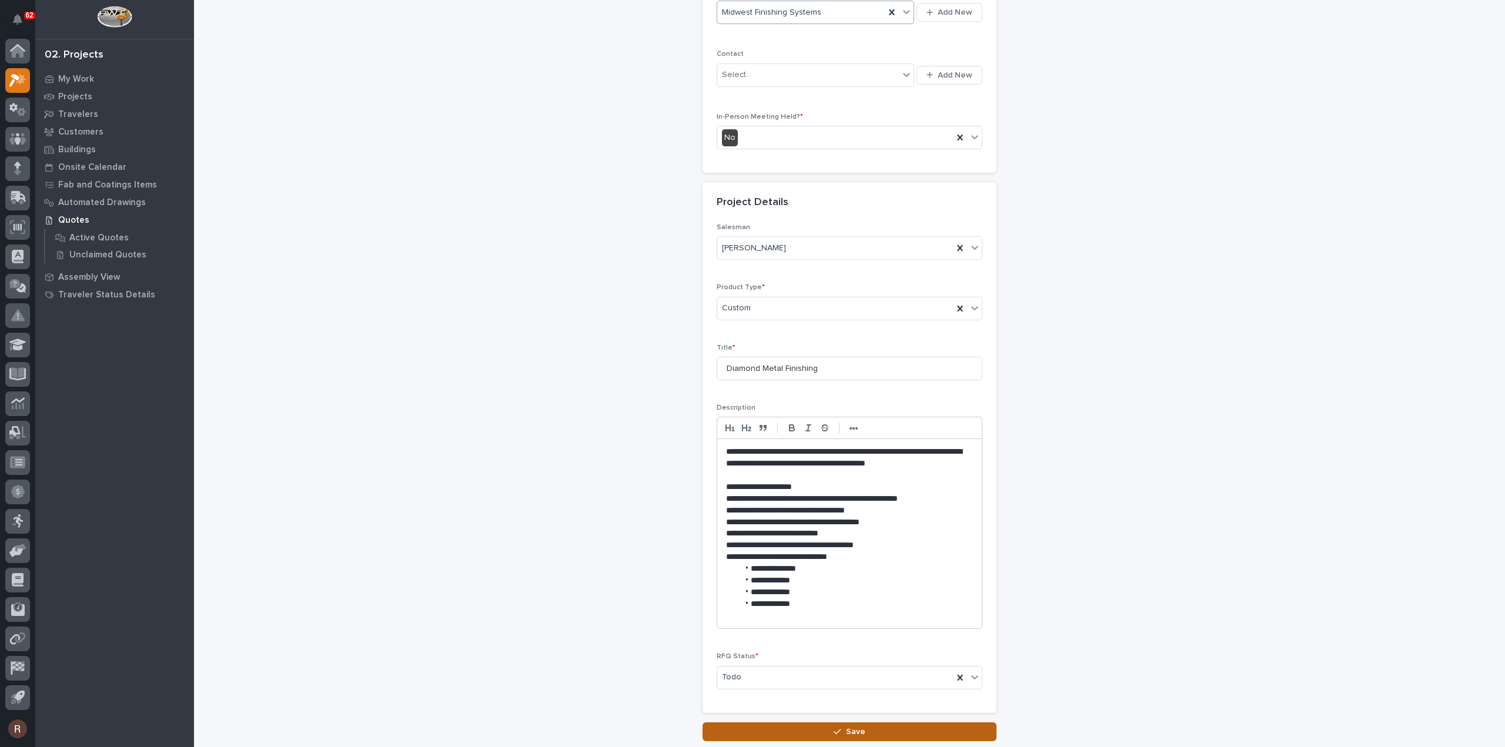
click at [773, 724] on button "Save" at bounding box center [850, 732] width 294 height 19
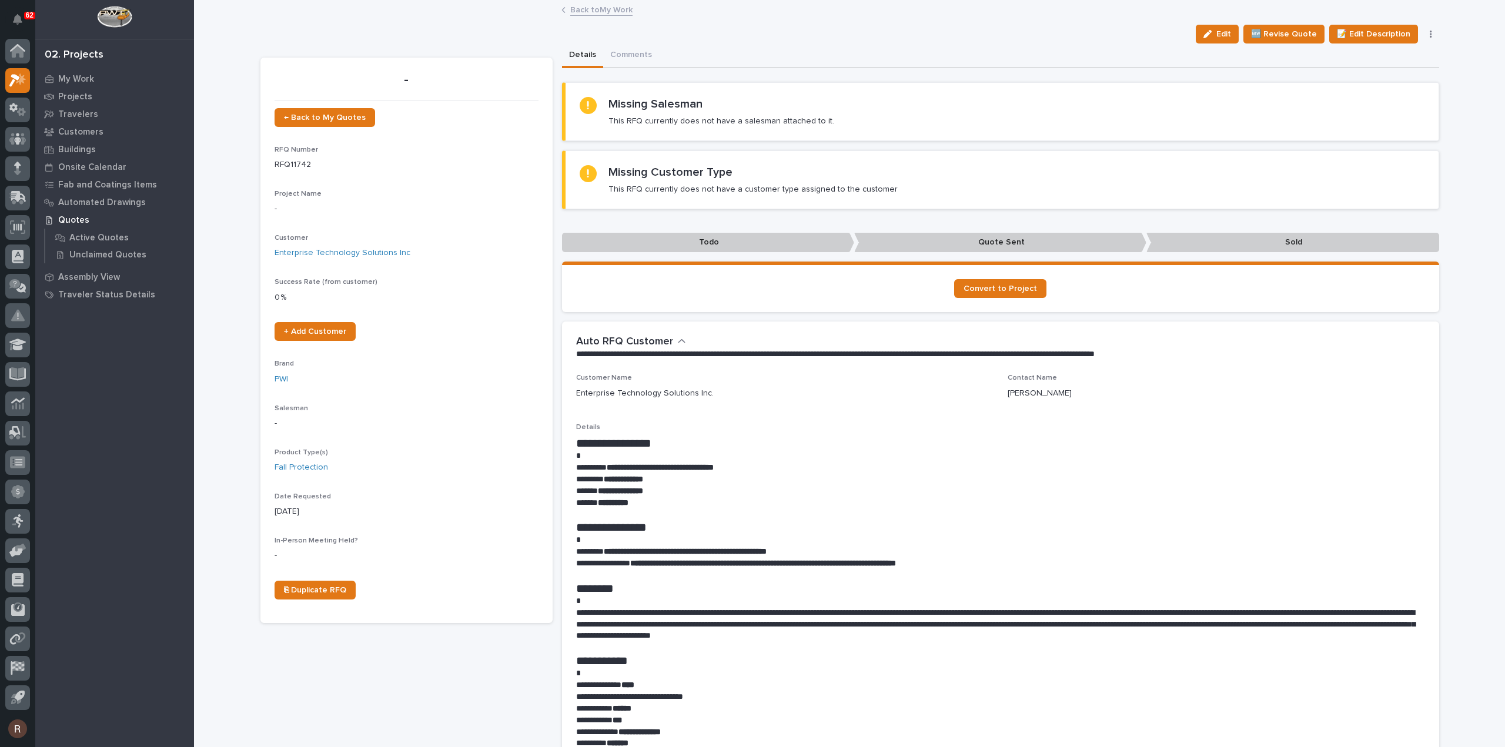
click at [576, 9] on link "Back to My Work" at bounding box center [601, 9] width 62 height 14
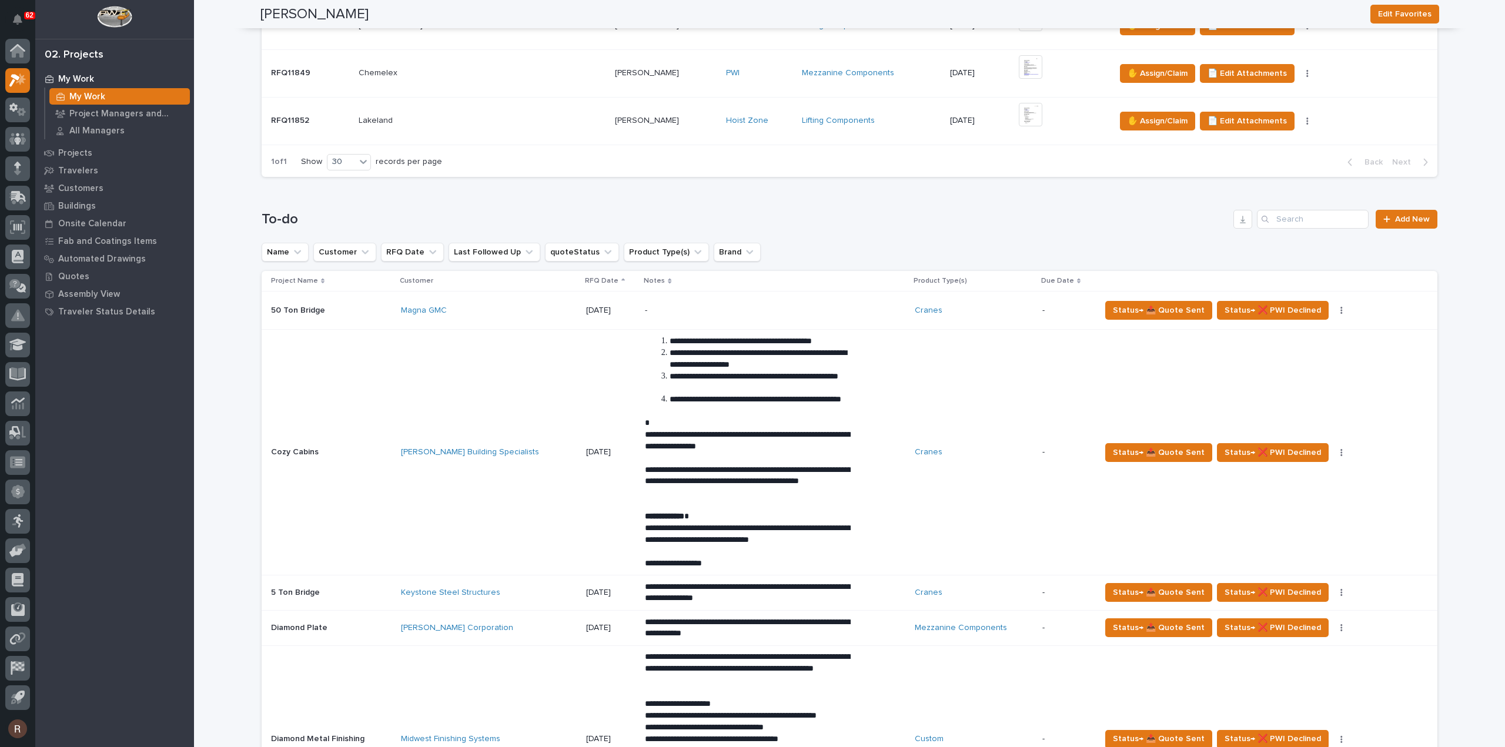
scroll to position [823, 0]
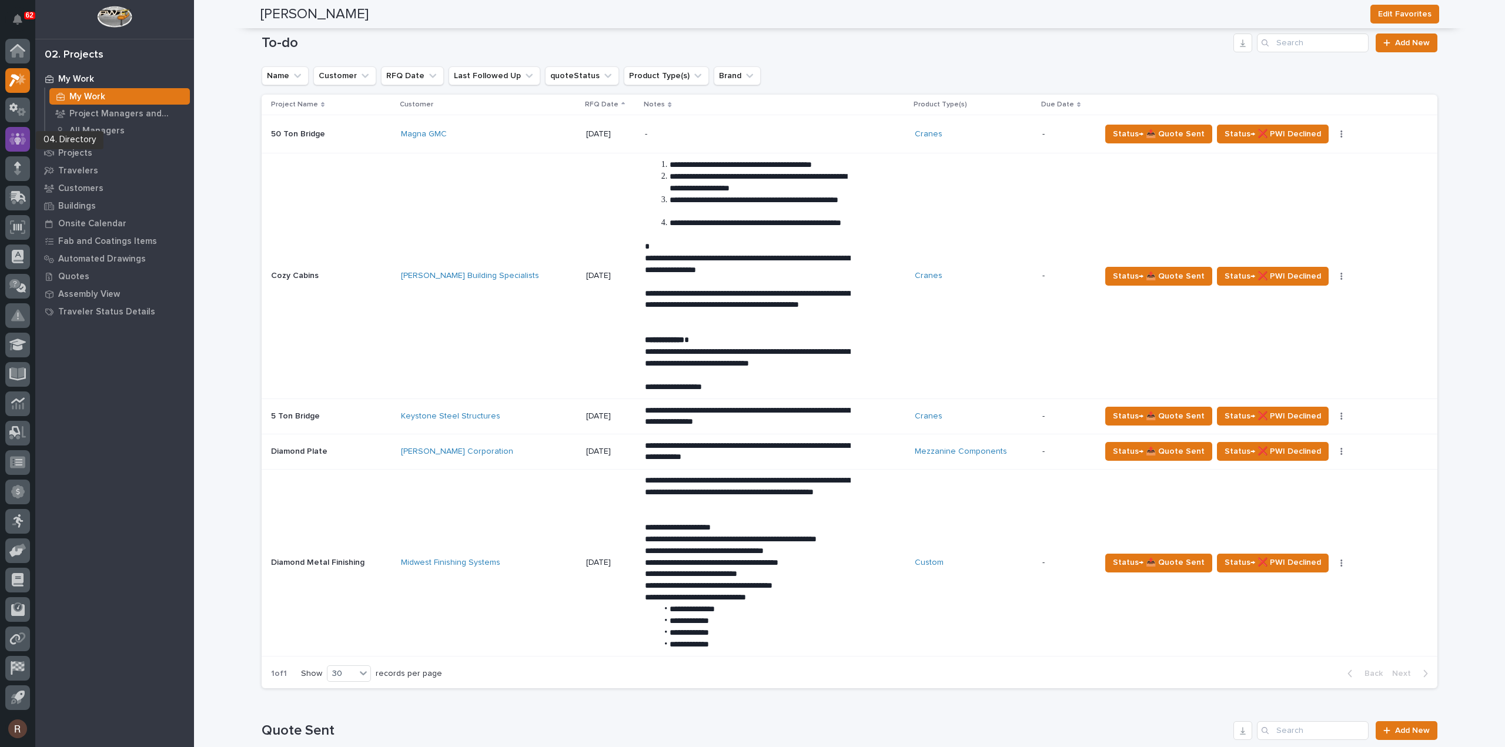
click at [22, 139] on icon at bounding box center [17, 139] width 17 height 12
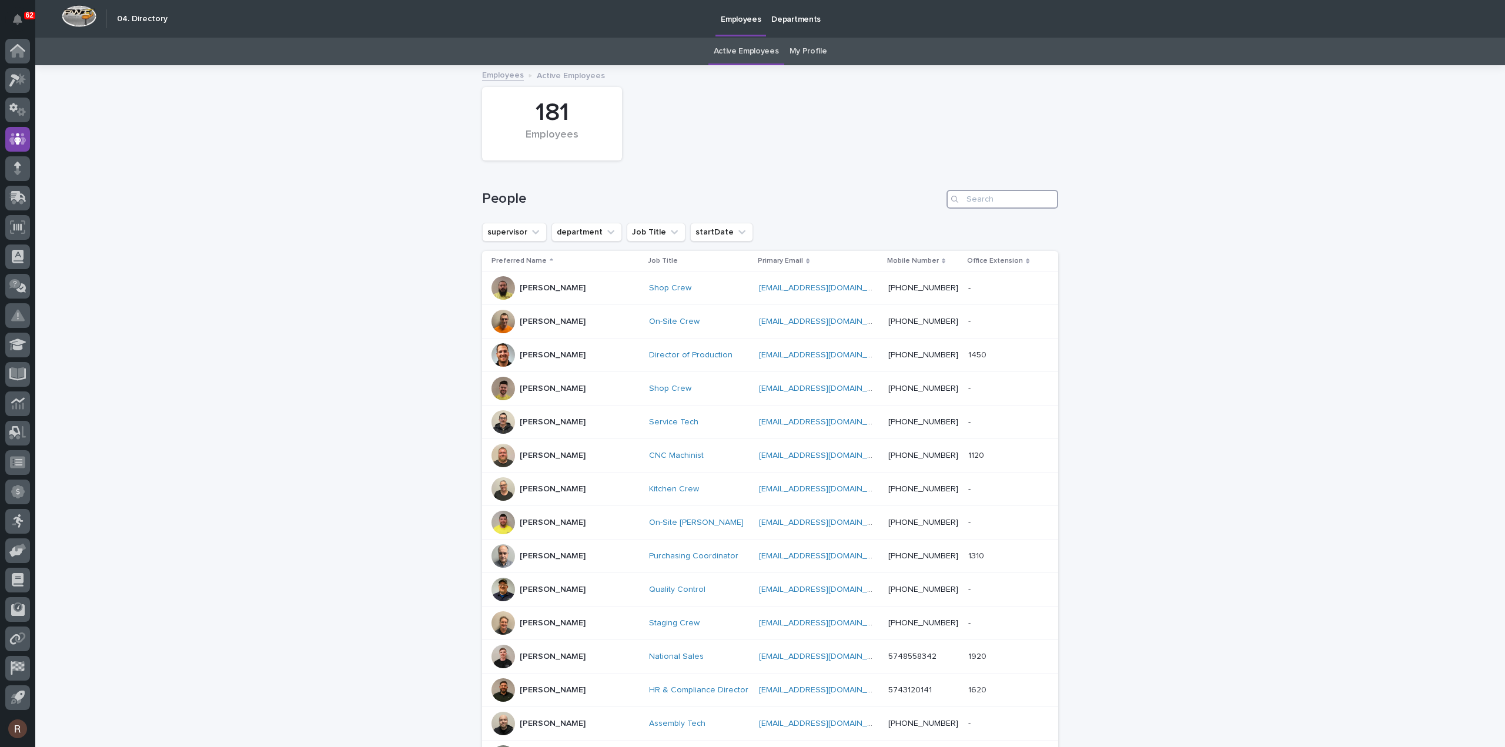
click at [975, 203] on input "Search" at bounding box center [1003, 199] width 112 height 19
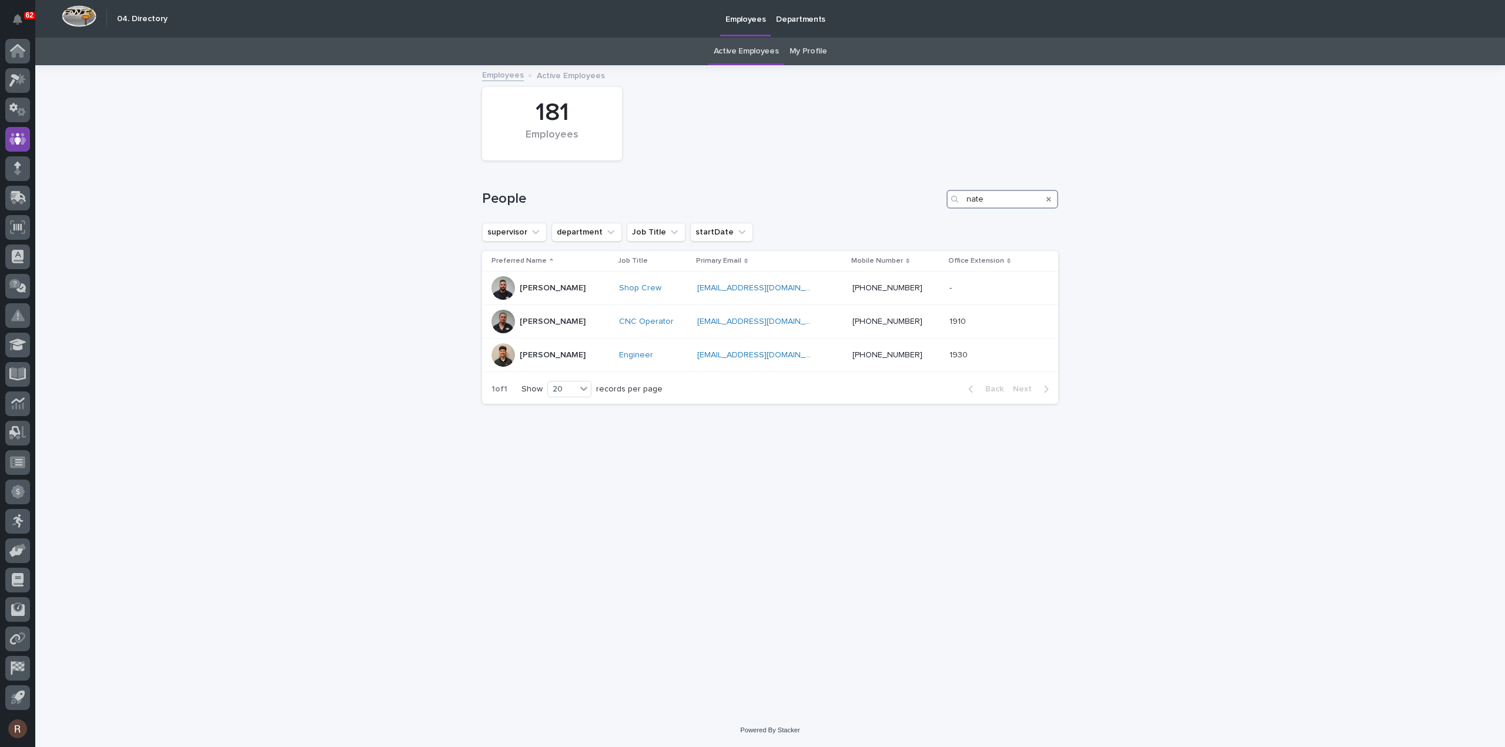
type input "nate"
click at [12, 53] on icon at bounding box center [18, 52] width 12 height 12
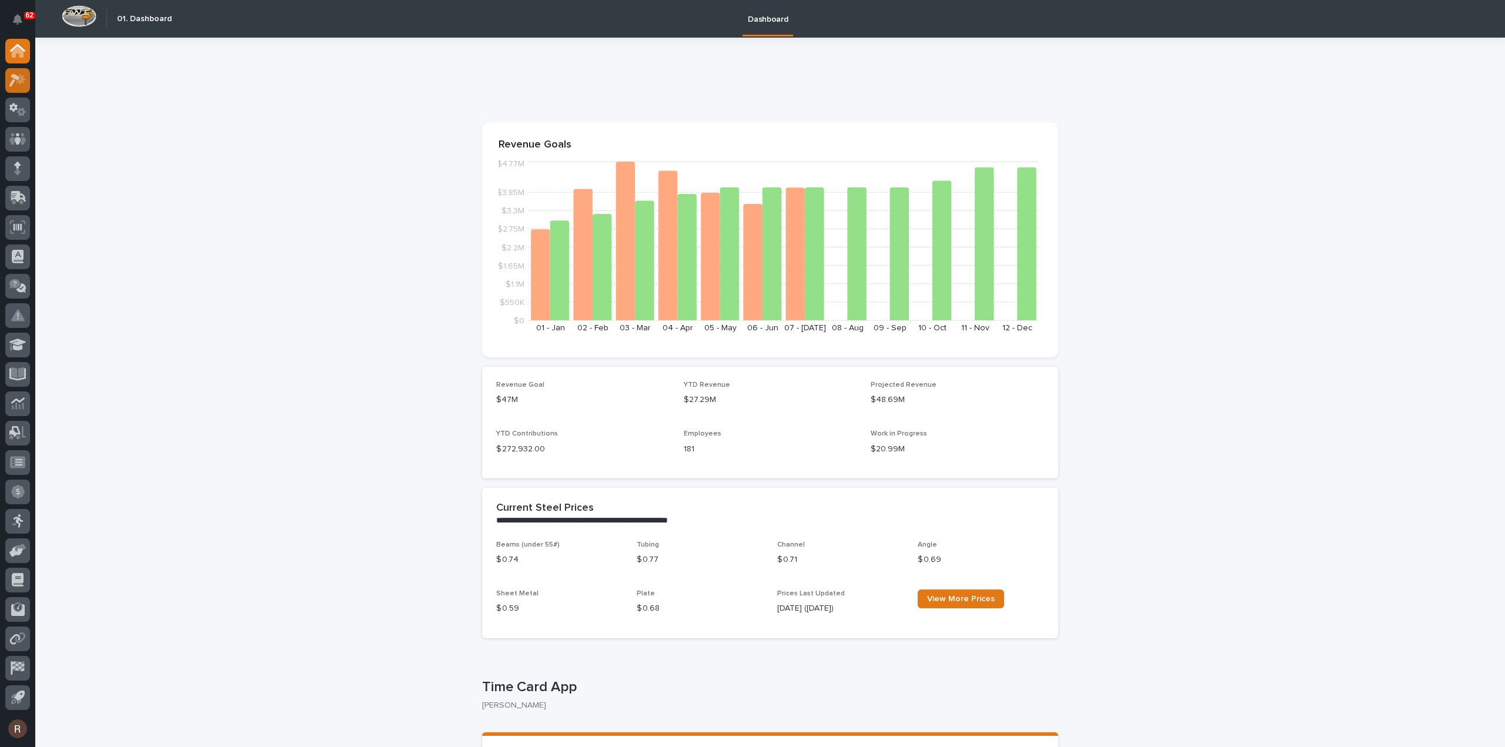
click at [21, 72] on div at bounding box center [17, 80] width 25 height 25
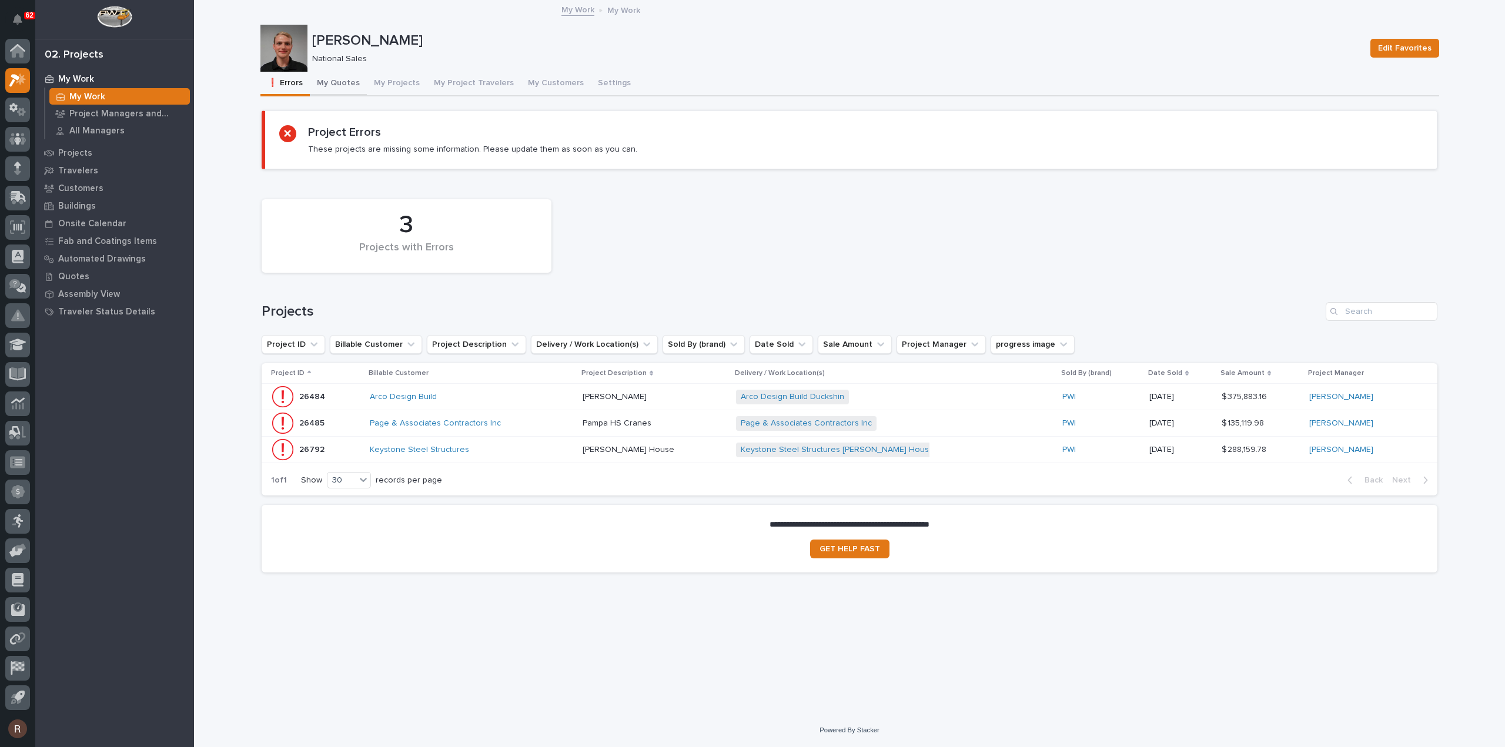
click at [344, 85] on button "My Quotes" at bounding box center [338, 84] width 57 height 25
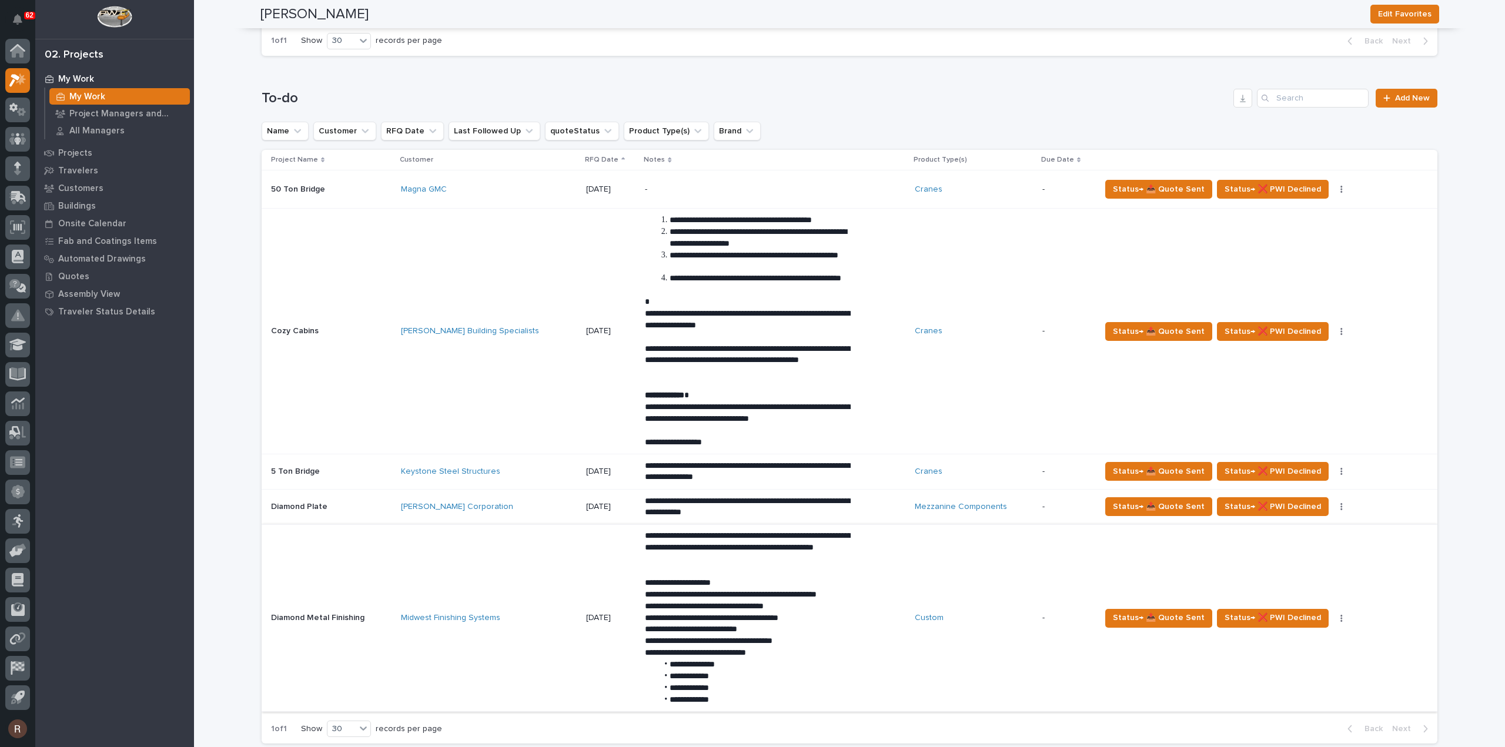
scroll to position [764, 0]
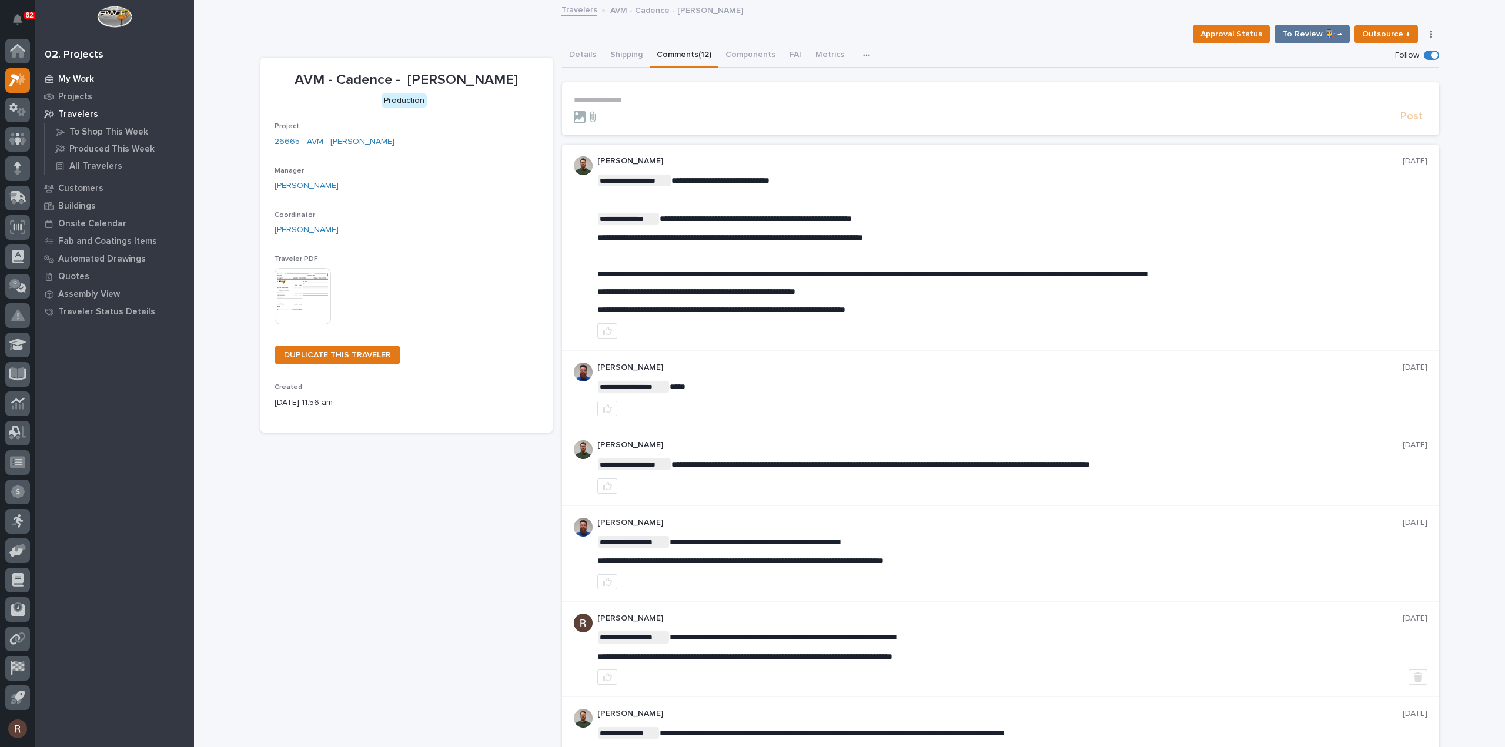
click at [75, 80] on p "My Work" at bounding box center [76, 79] width 36 height 11
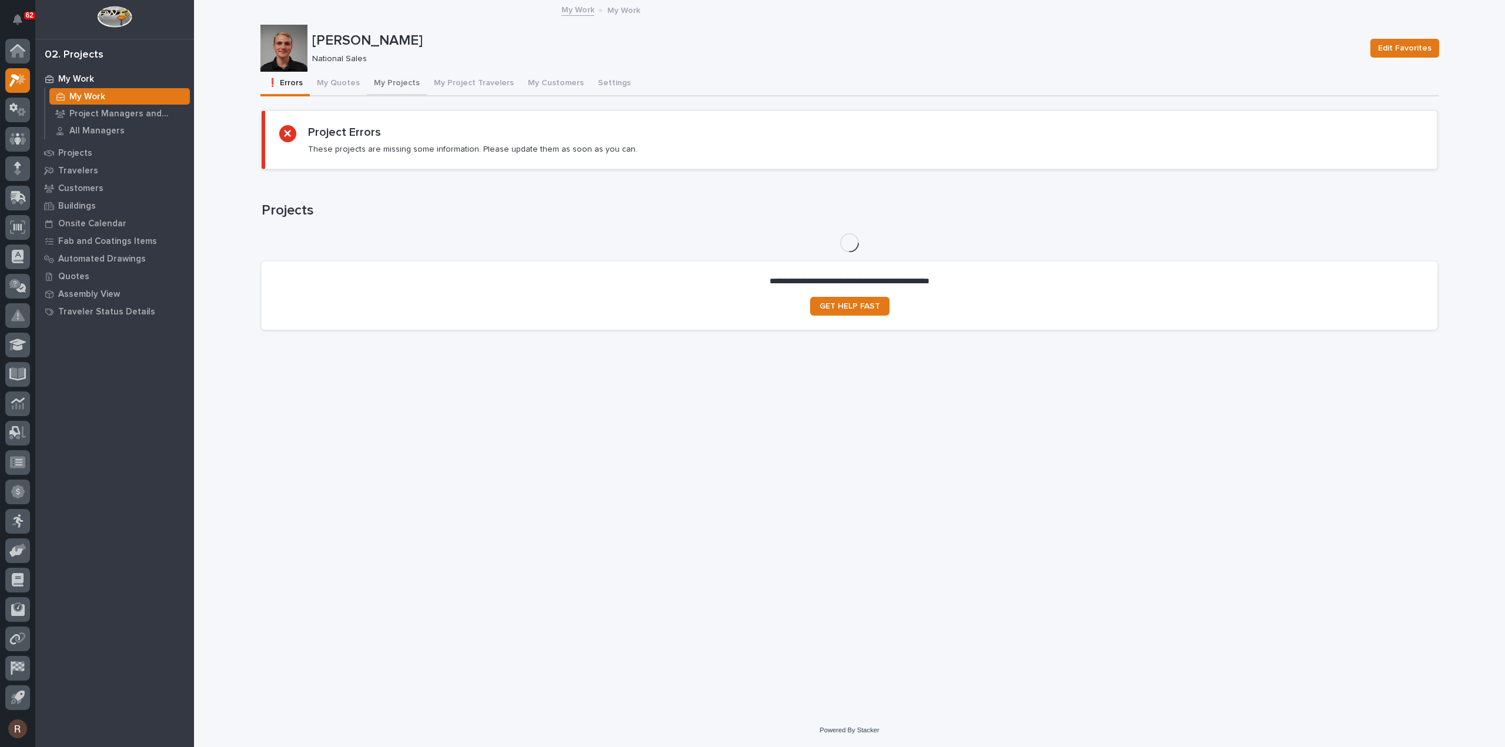
click at [386, 86] on button "My Projects" at bounding box center [397, 84] width 60 height 25
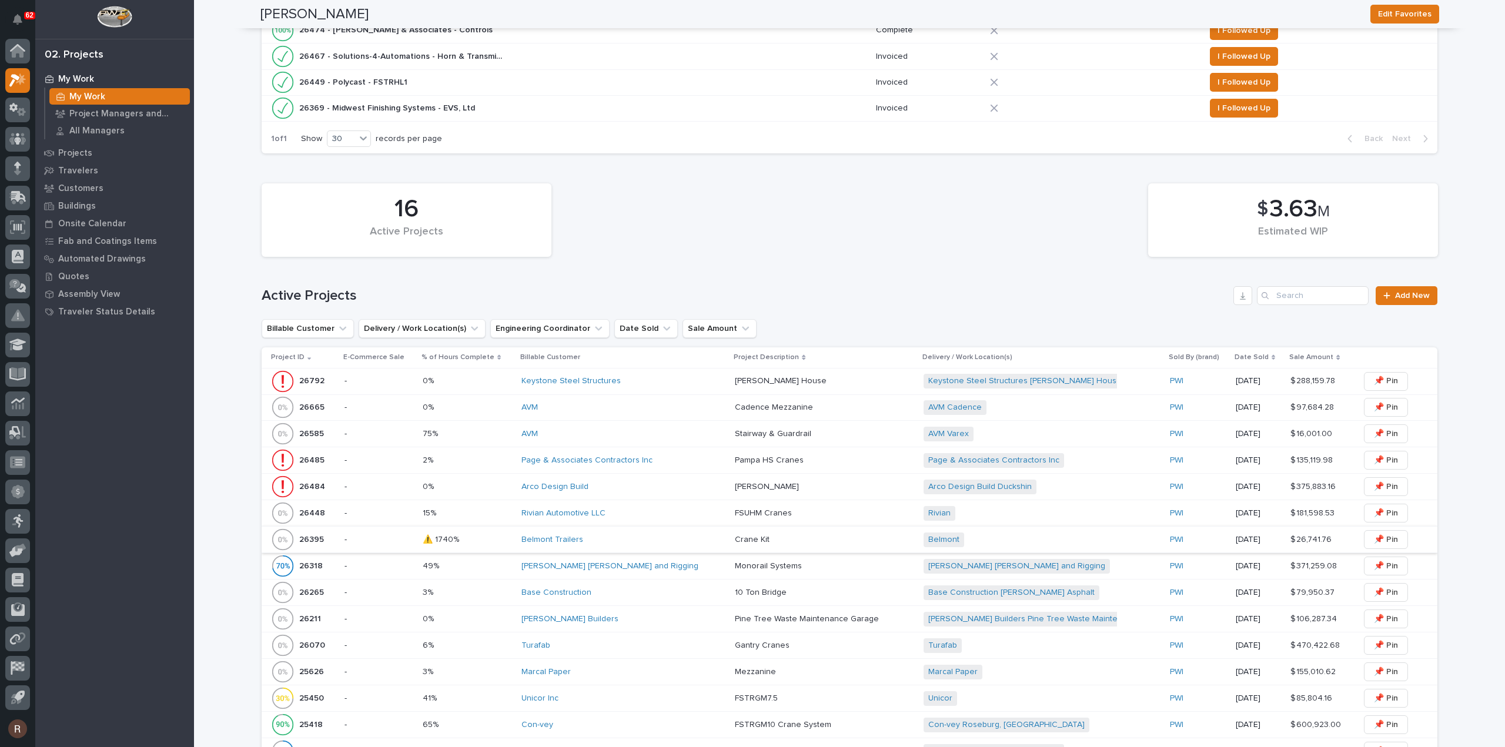
scroll to position [470, 0]
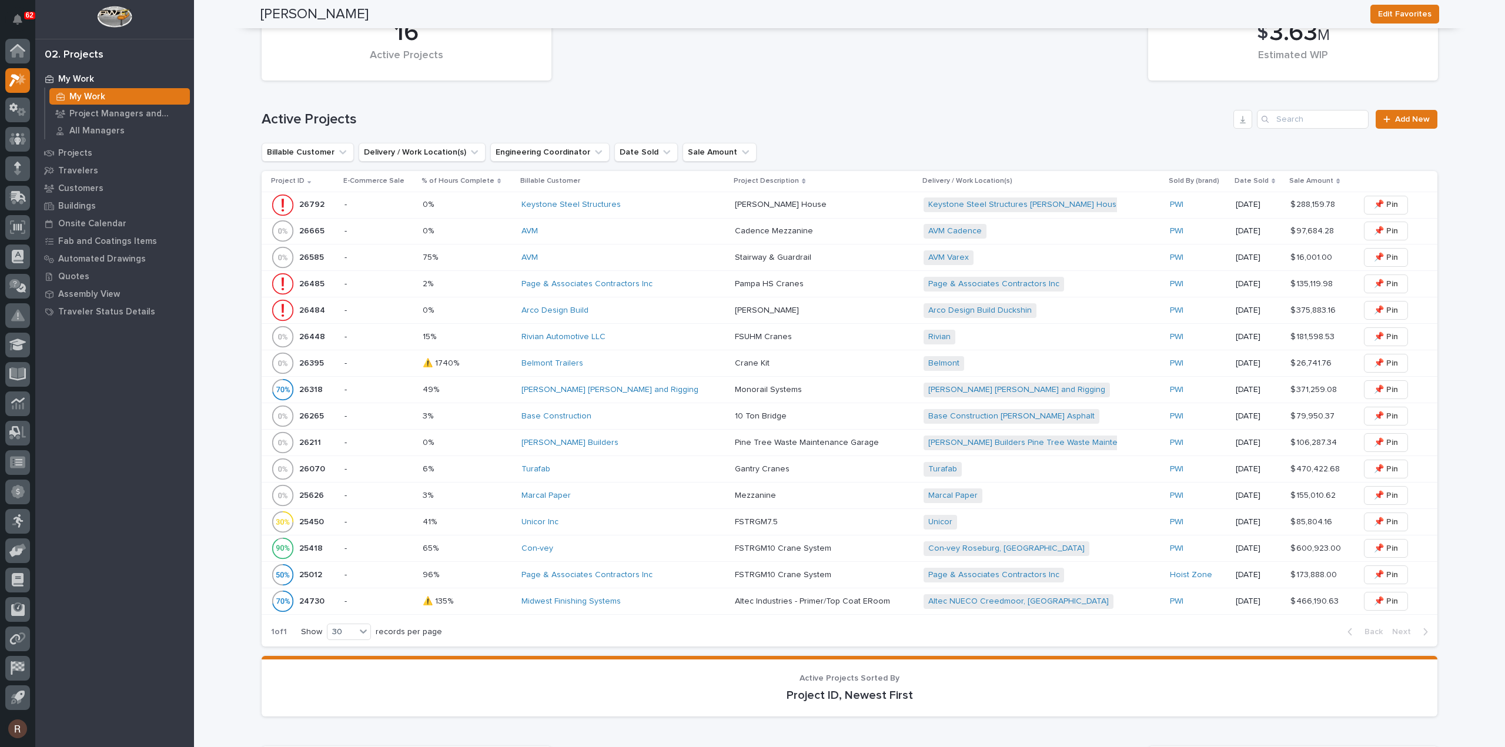
click at [626, 339] on div "Rivian Automotive LLC" at bounding box center [623, 337] width 204 height 10
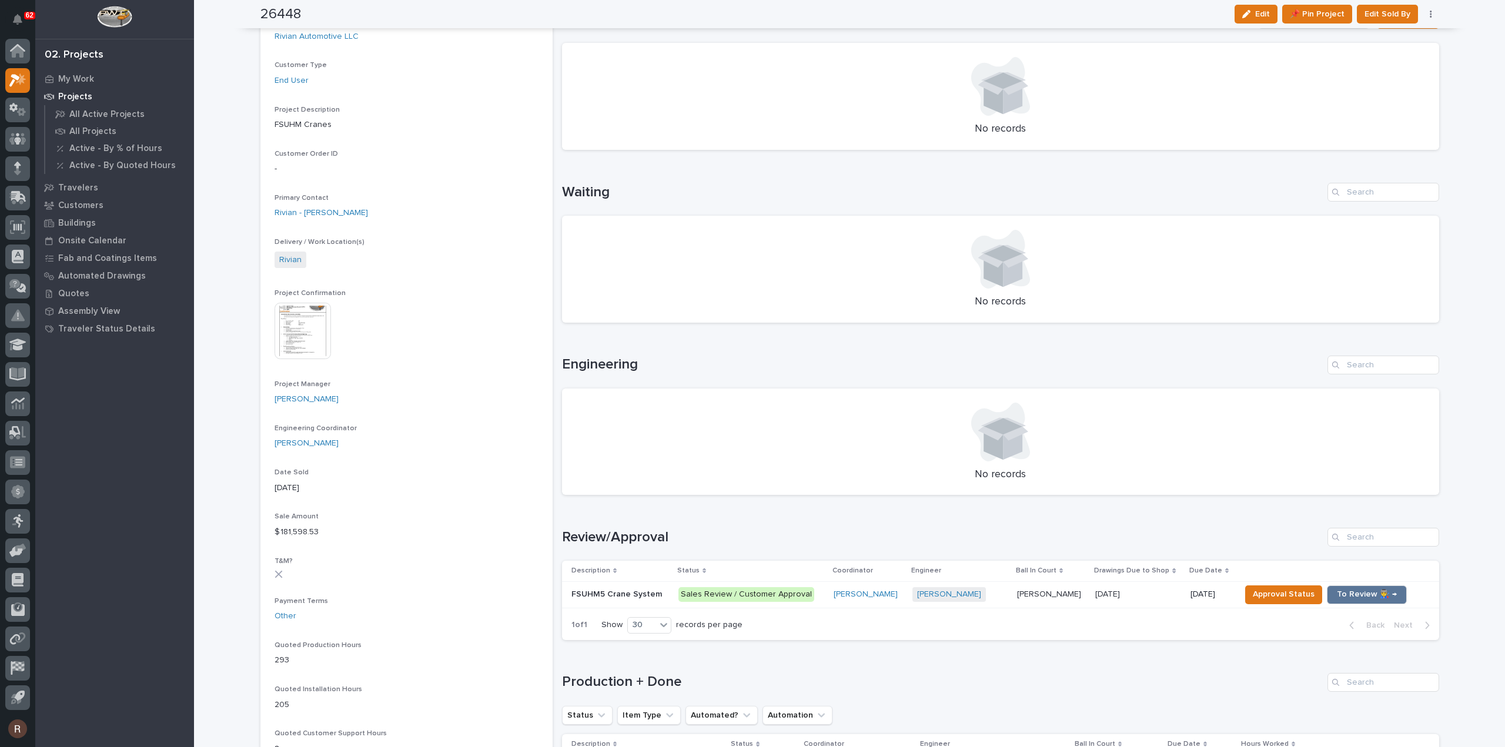
scroll to position [412, 0]
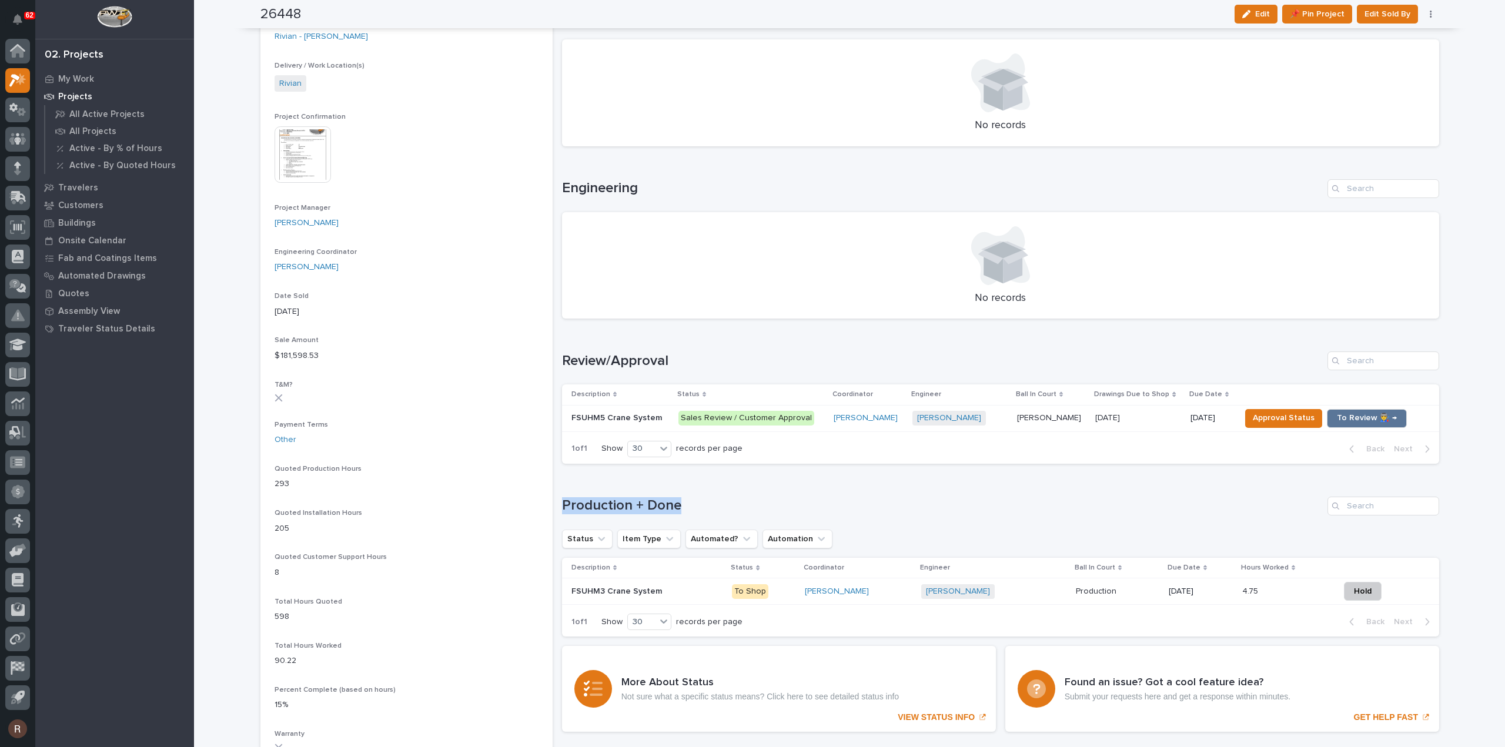
click at [1051, 470] on div "Loading... Saving… Loading... Saving… Loading... Saving… Loading... Saving… Loa…" at bounding box center [1000, 206] width 877 height 1071
click at [930, 349] on div "Loading... Saving… Review/Approval Description Status Coordinator Engineer Ball…" at bounding box center [1000, 400] width 877 height 145
click at [1356, 424] on span "To Review 👨‍🏭 →" at bounding box center [1367, 418] width 60 height 14
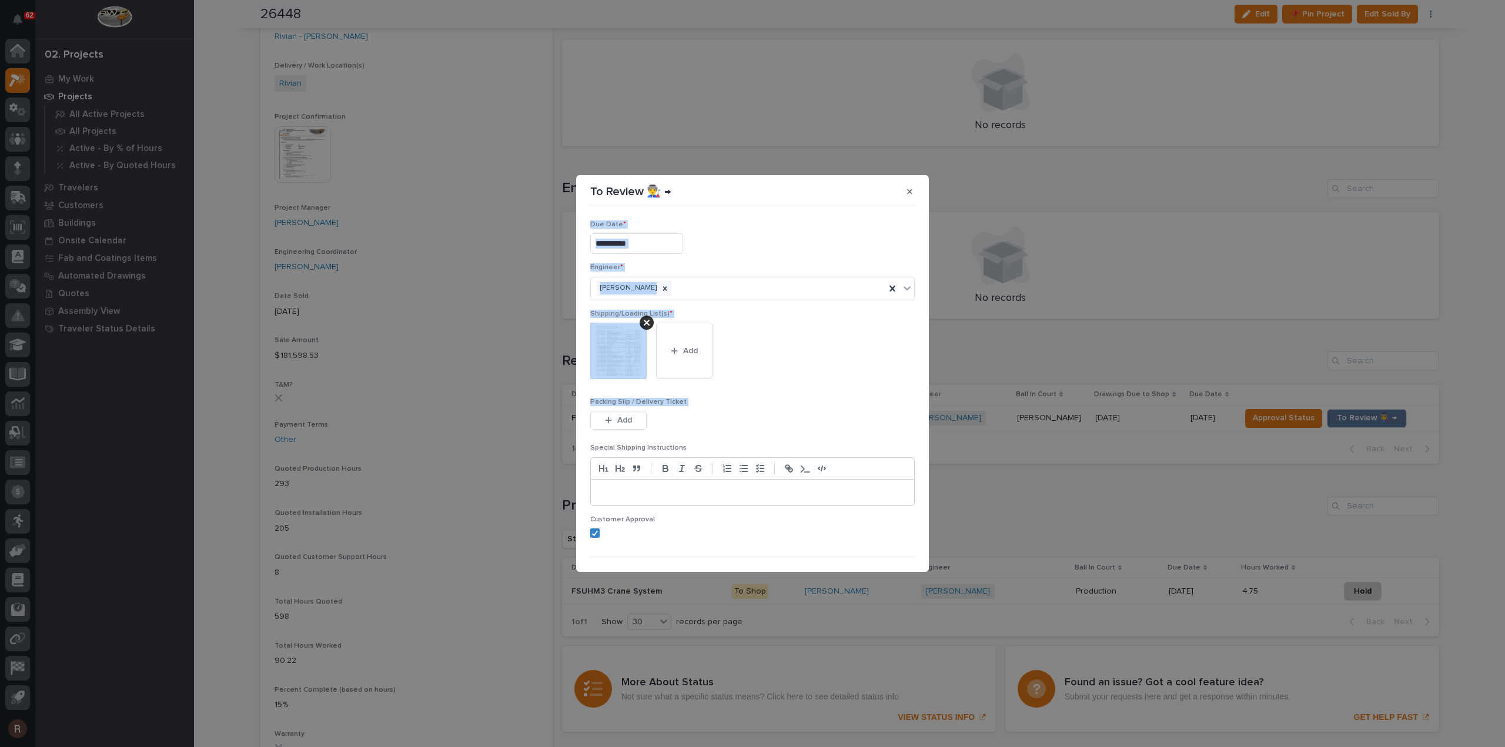
drag, startPoint x: 750, startPoint y: 190, endPoint x: 776, endPoint y: 423, distance: 234.3
click at [776, 426] on section "**********" at bounding box center [752, 373] width 353 height 397
click at [912, 188] on button "button" at bounding box center [909, 191] width 19 height 19
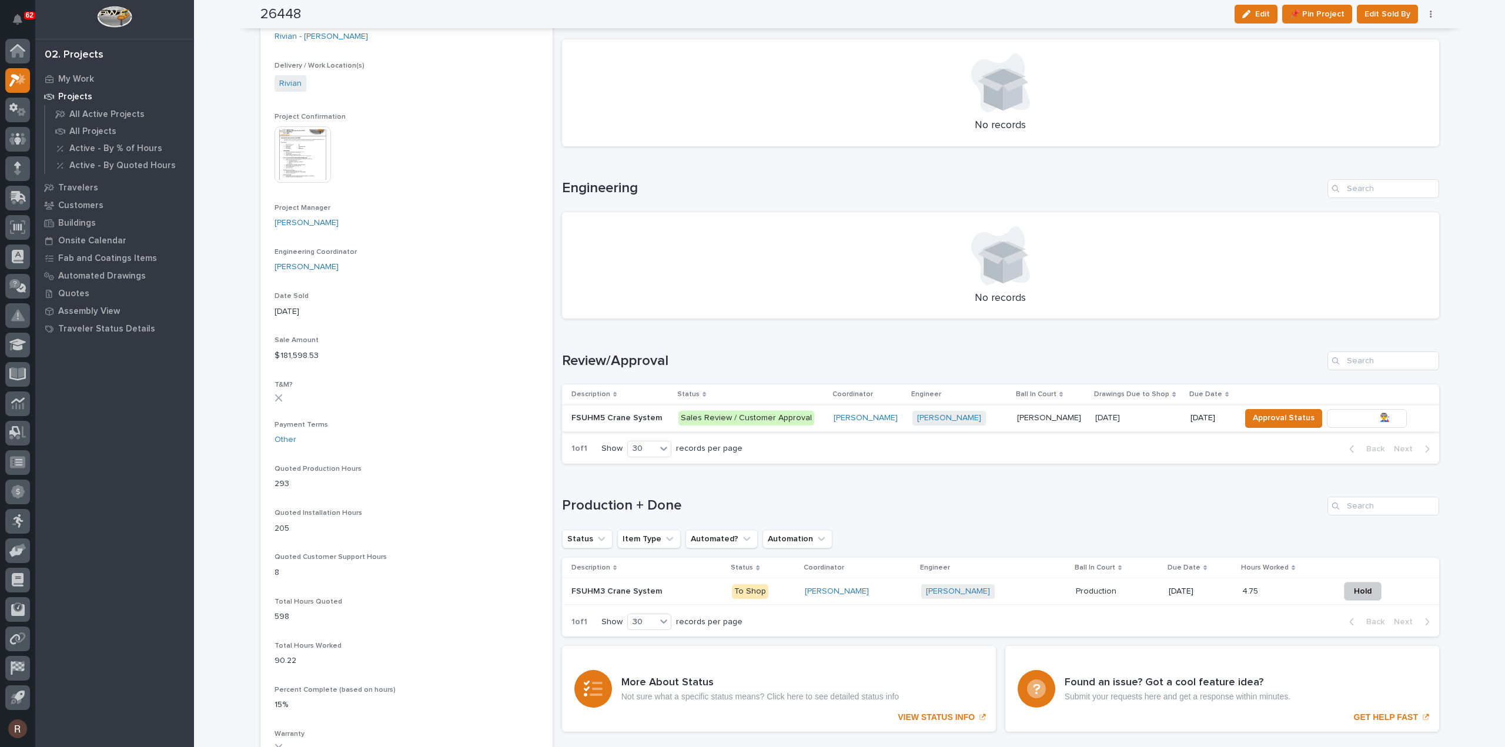
click at [1339, 417] on span "To Review 👨‍🏭 →" at bounding box center [1367, 418] width 60 height 14
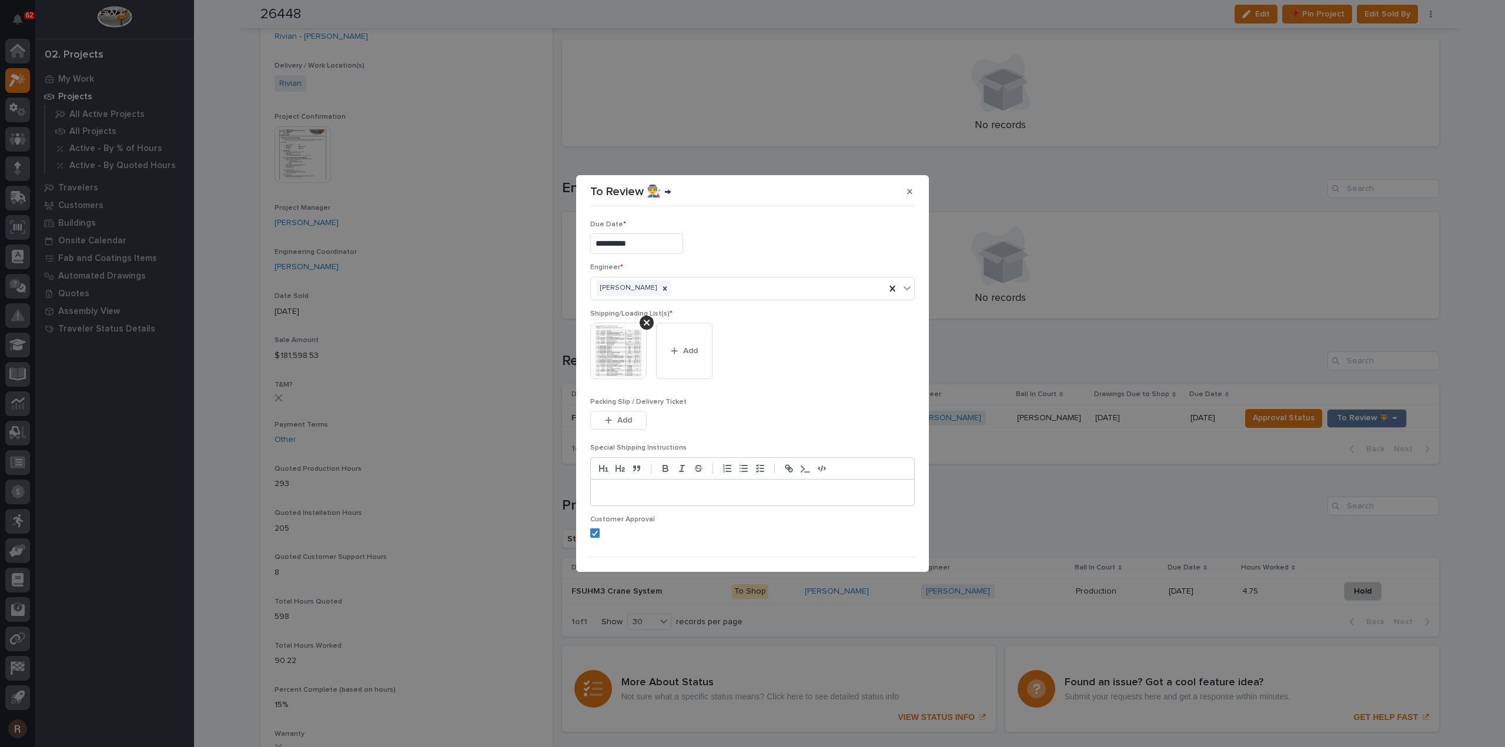
drag, startPoint x: 643, startPoint y: 321, endPoint x: 393, endPoint y: 359, distance: 253.3
click at [643, 321] on div at bounding box center [647, 323] width 14 height 14
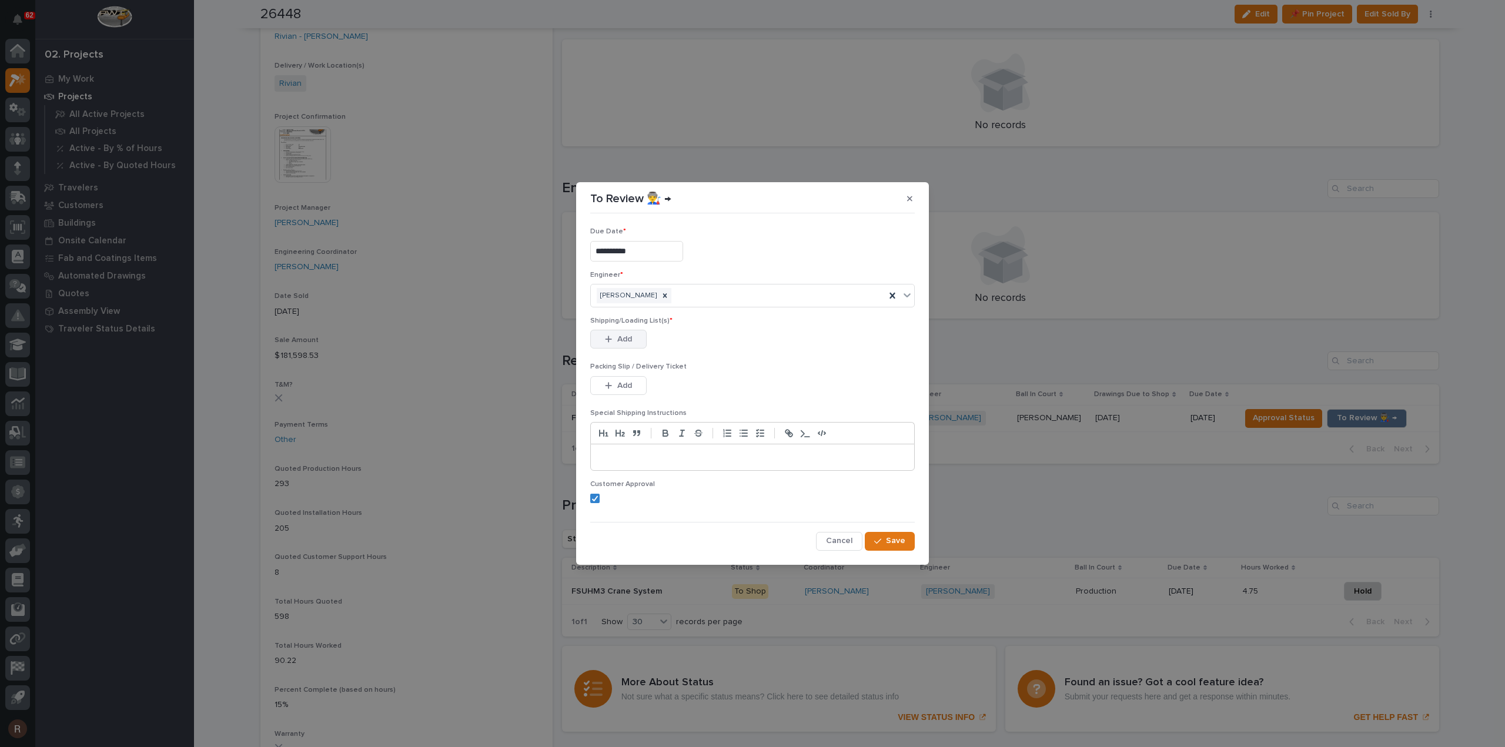
click at [637, 335] on button "Add" at bounding box center [618, 339] width 56 height 19
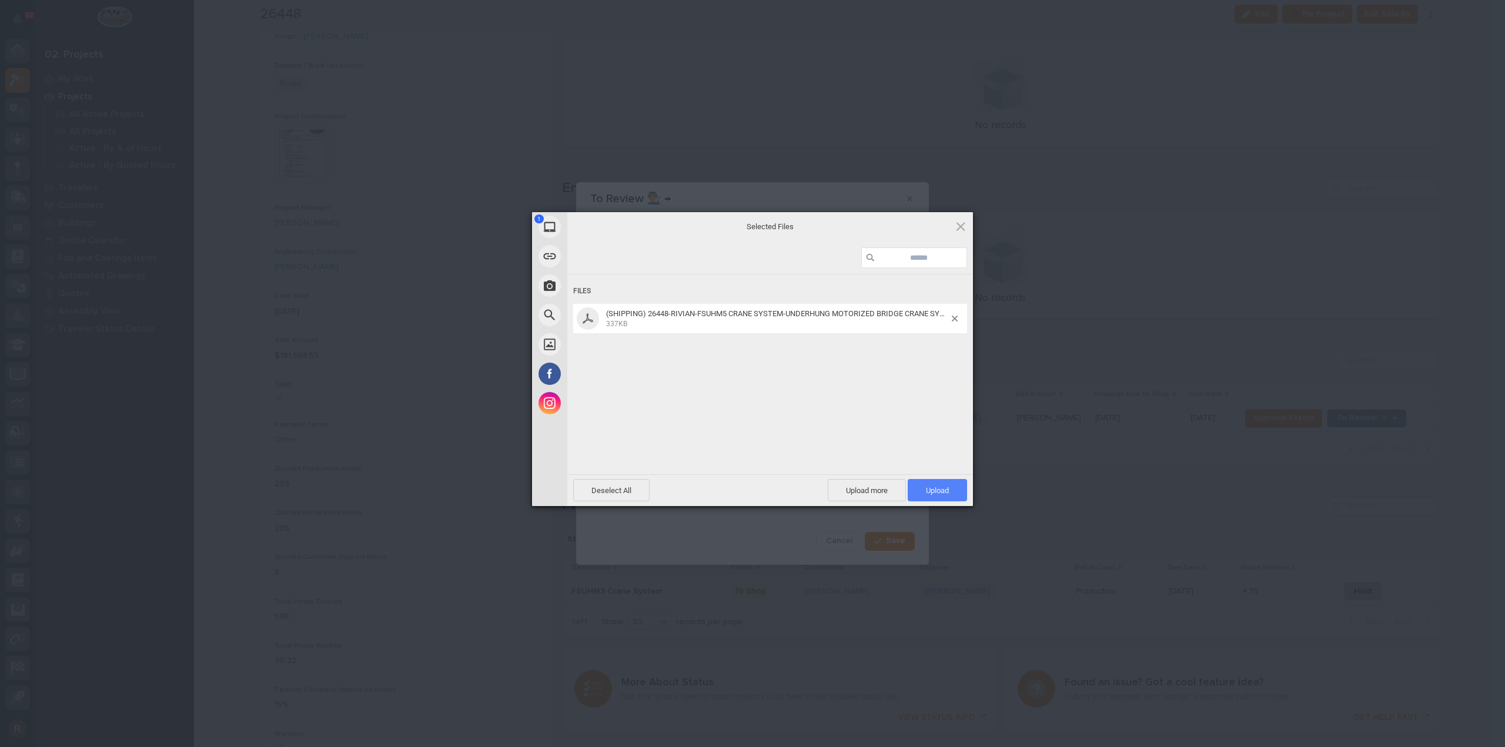
click at [941, 485] on span "Upload 1" at bounding box center [937, 490] width 59 height 22
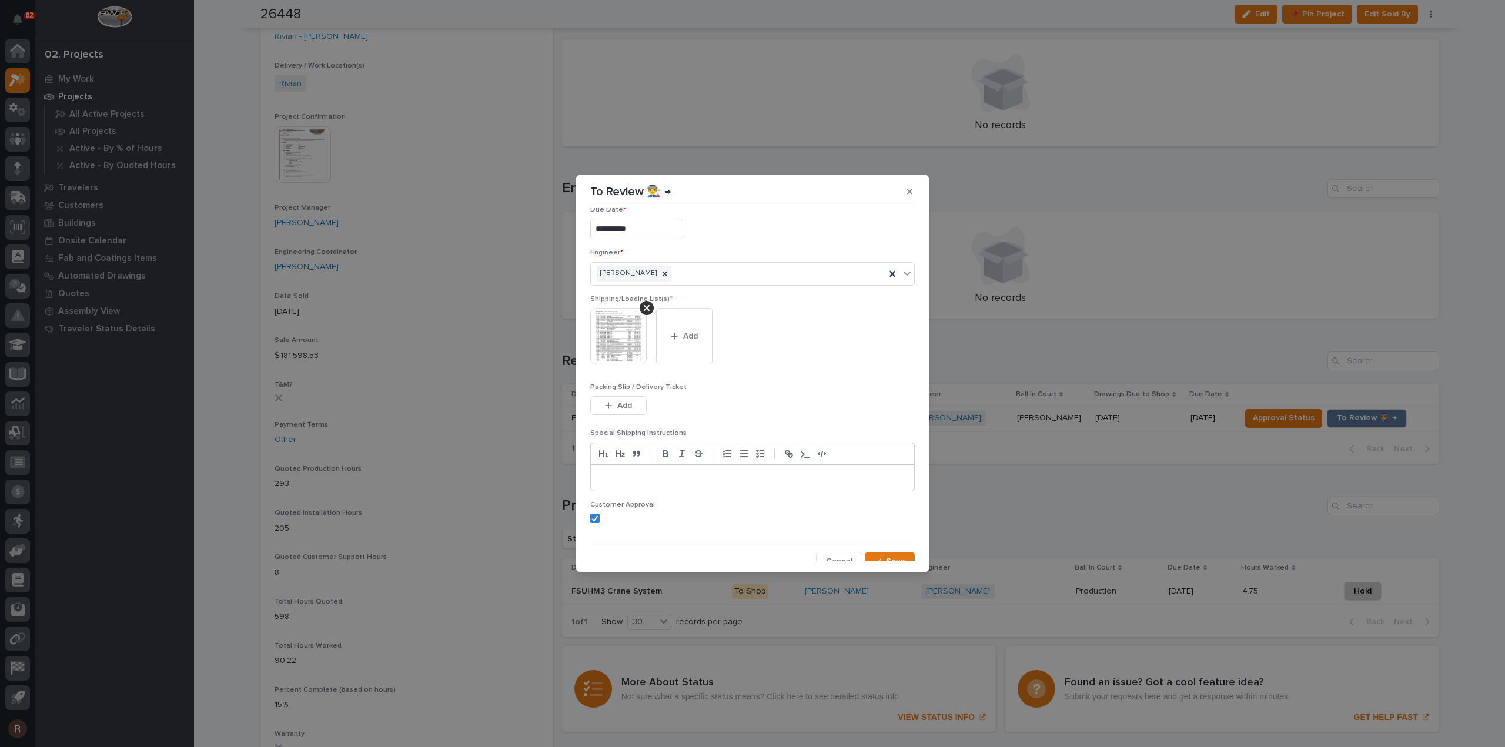
scroll to position [0, 0]
click at [658, 245] on input "**********" at bounding box center [636, 243] width 93 height 21
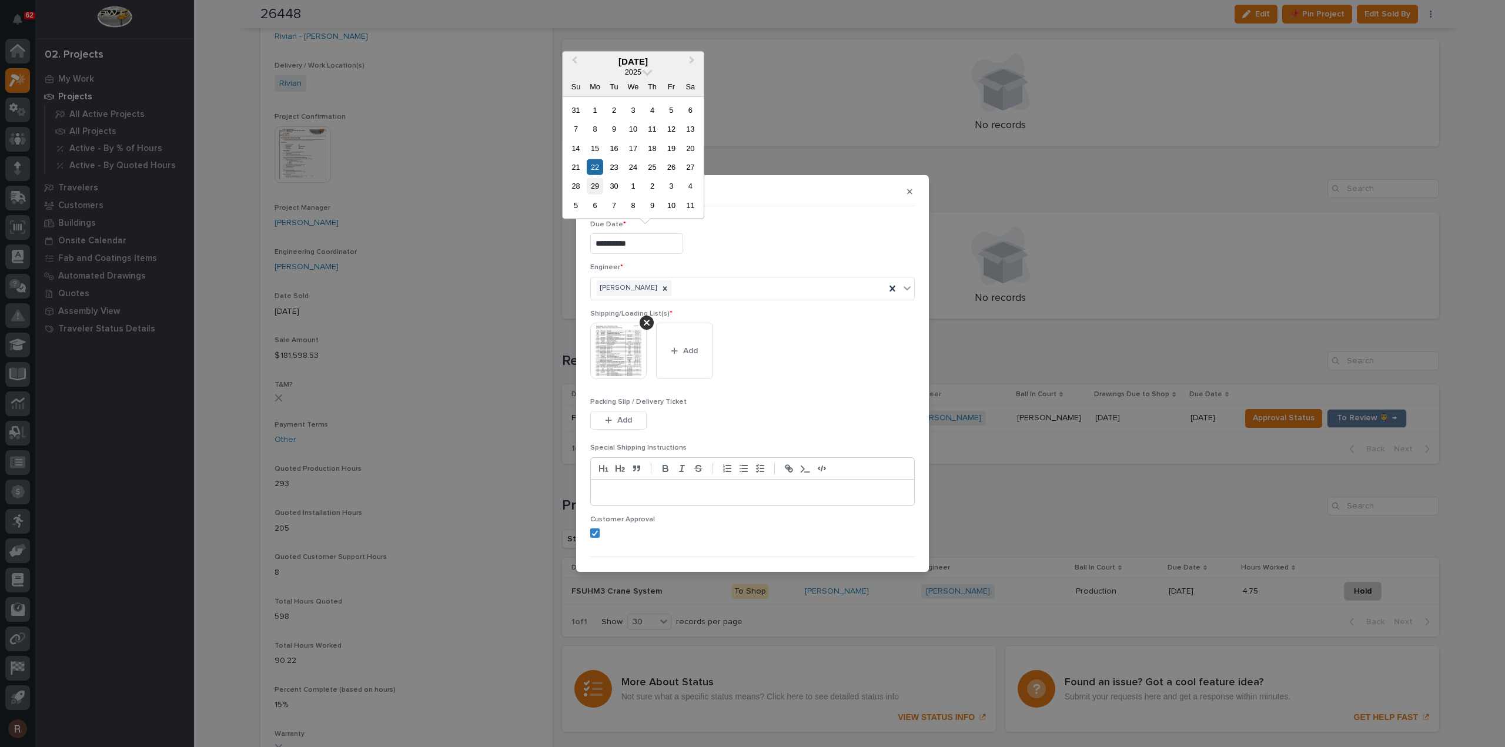
click at [601, 188] on div "29" at bounding box center [595, 186] width 16 height 16
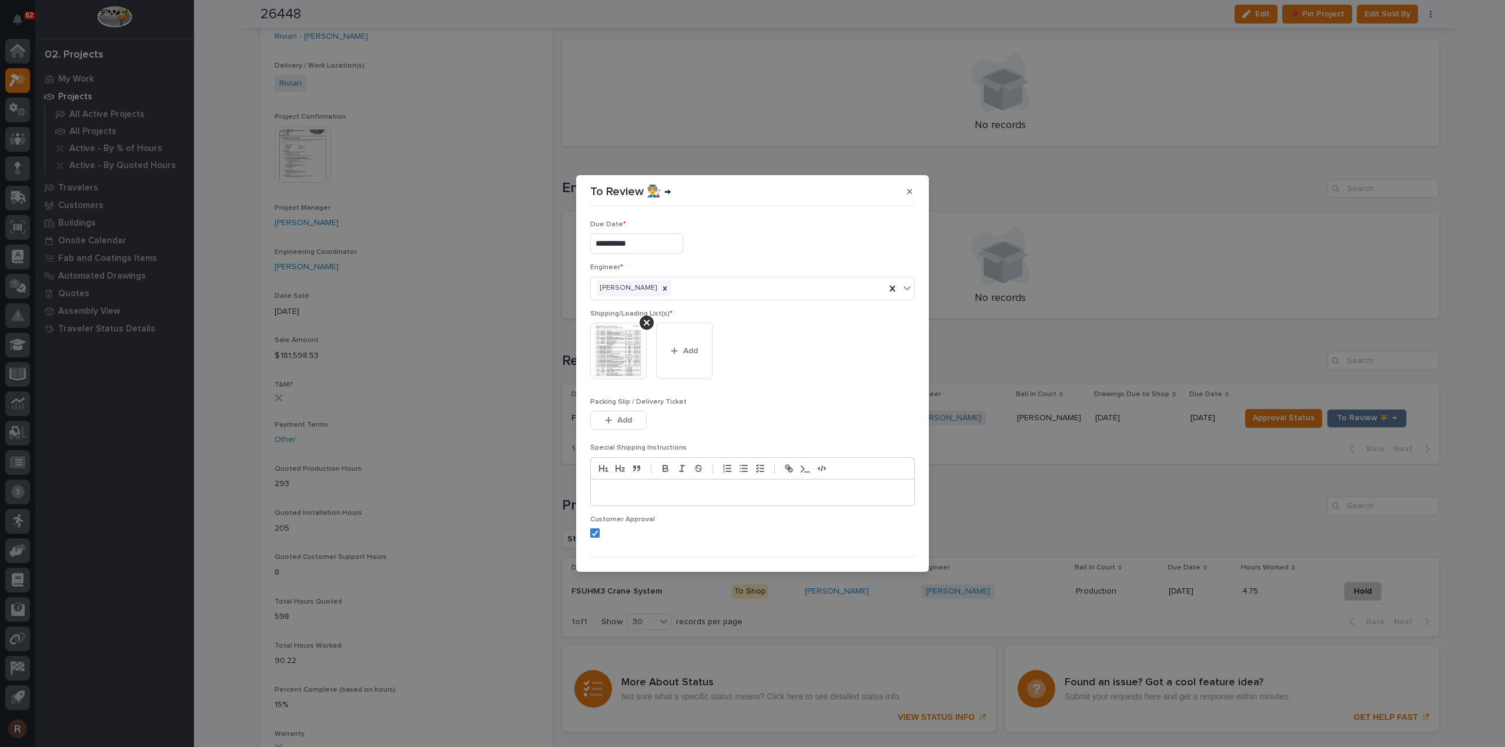
type input "**********"
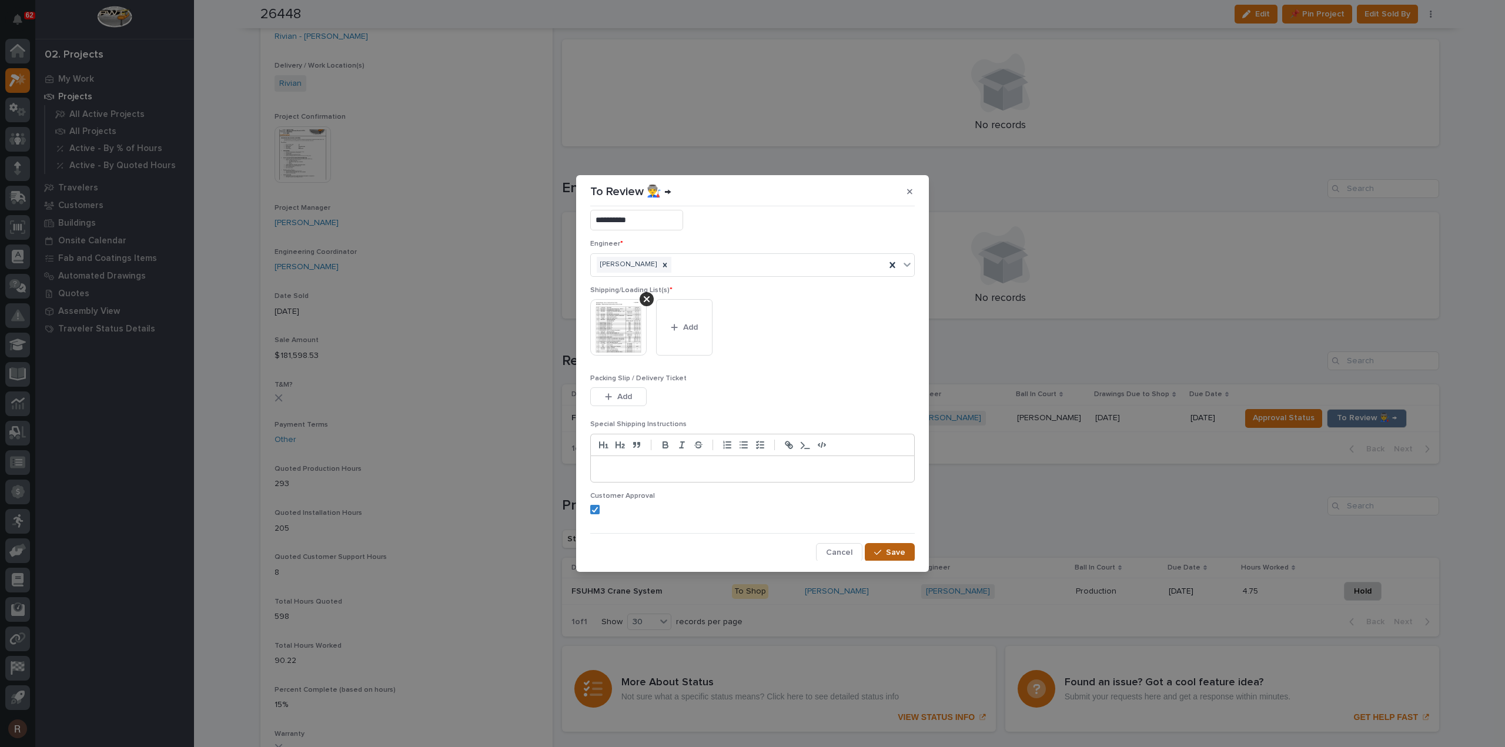
click at [886, 550] on span "Save" at bounding box center [895, 552] width 19 height 11
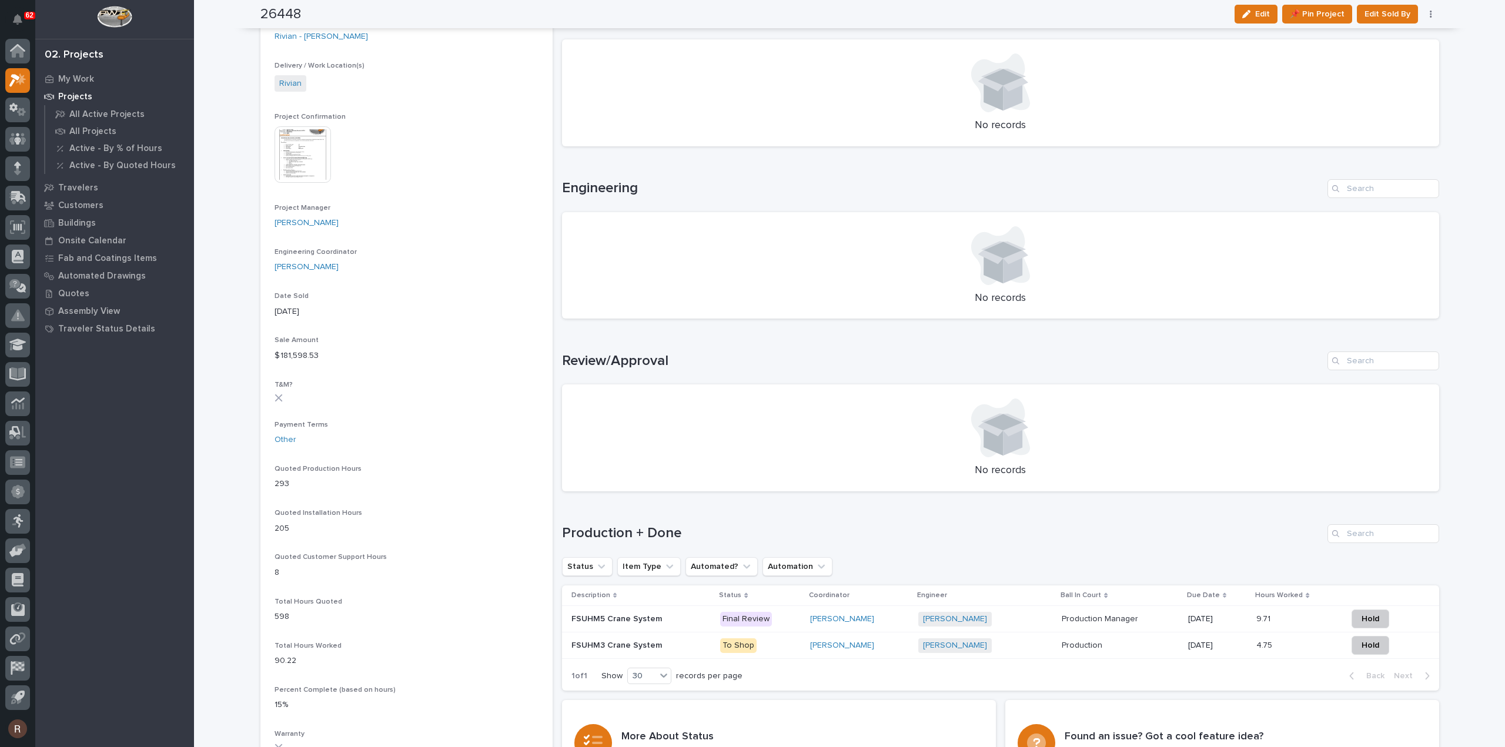
click at [1105, 619] on p "Production Manager" at bounding box center [1101, 618] width 79 height 12
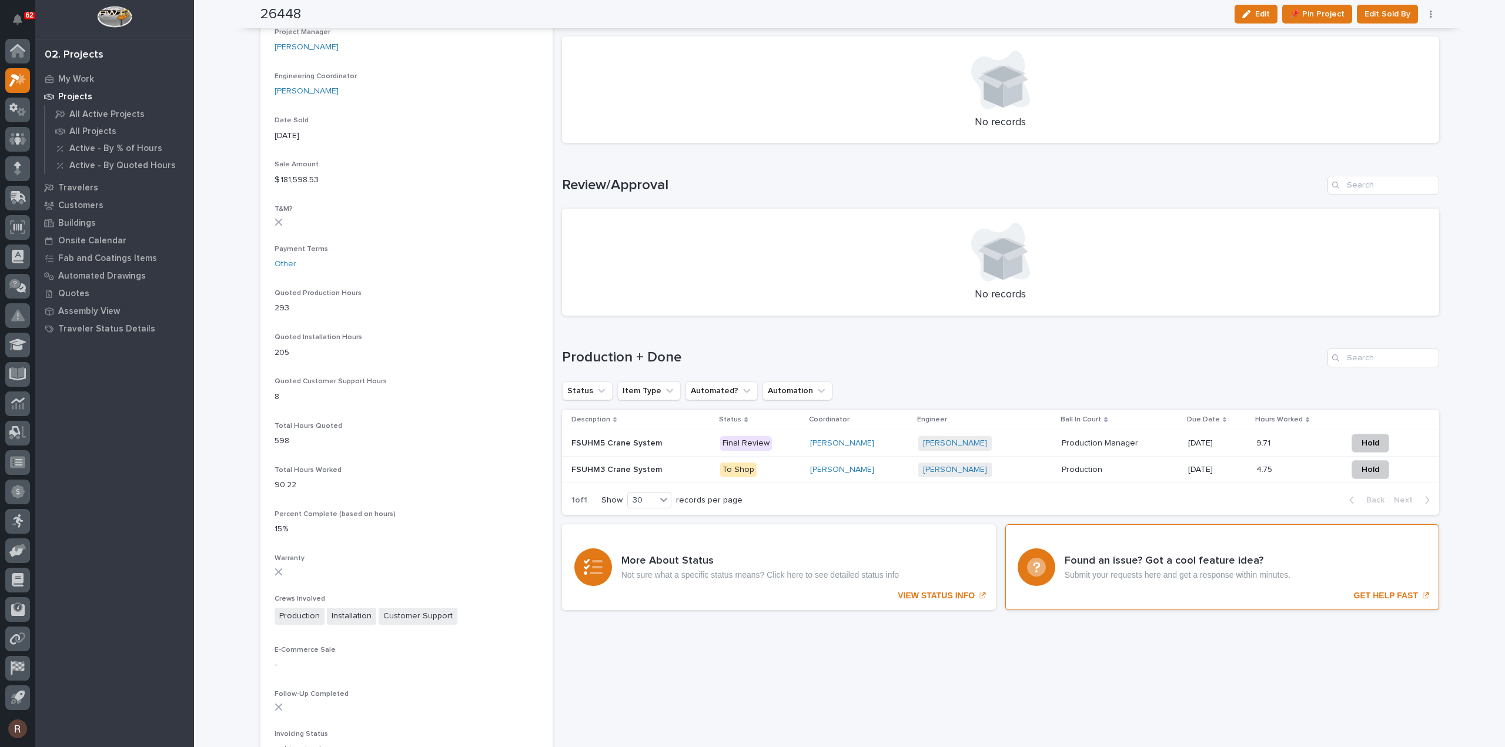
scroll to position [588, 0]
click at [1139, 467] on p at bounding box center [1120, 469] width 117 height 10
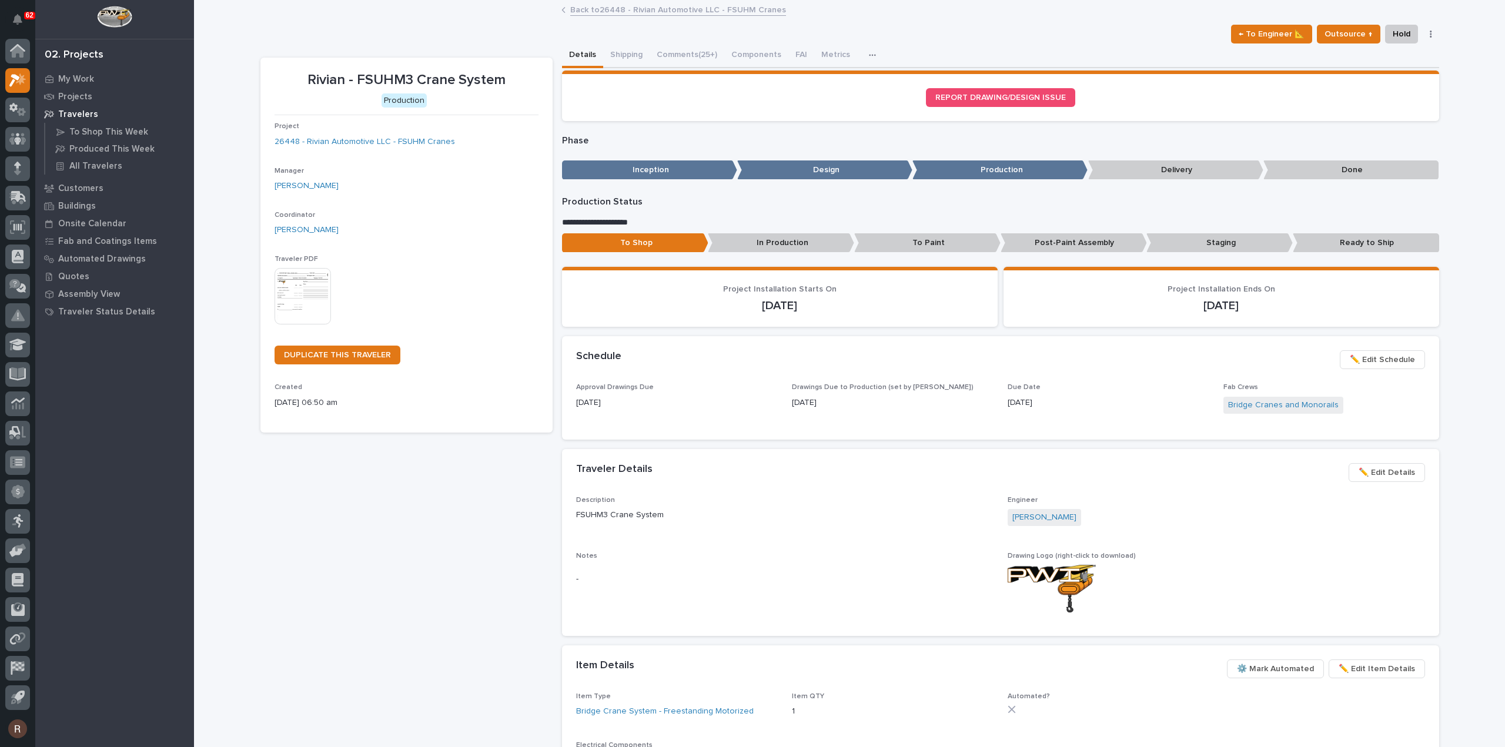
click at [1405, 362] on span "✏️ Edit Schedule" at bounding box center [1382, 360] width 65 height 14
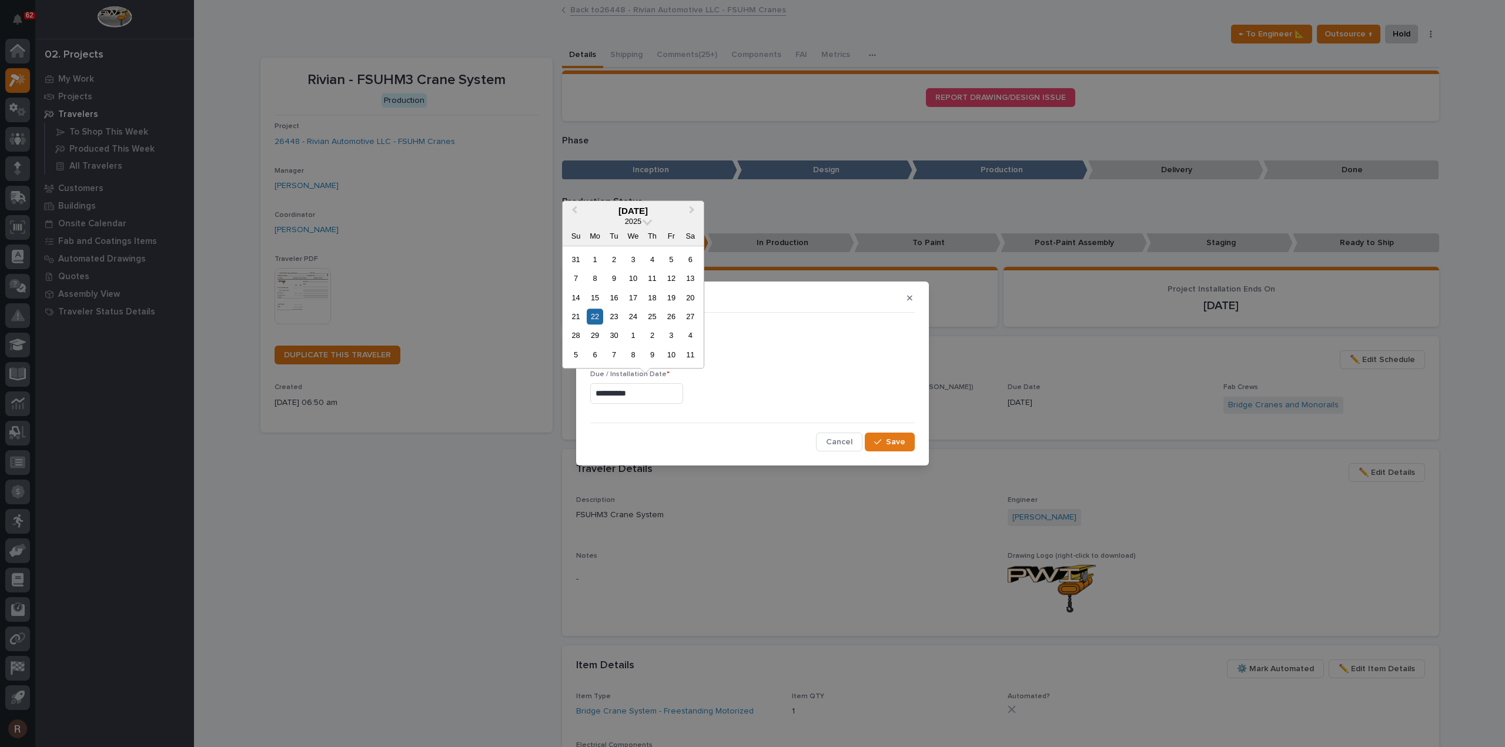
click at [642, 392] on input "**********" at bounding box center [636, 393] width 93 height 21
click at [593, 343] on div "29" at bounding box center [595, 336] width 16 height 16
type input "**********"
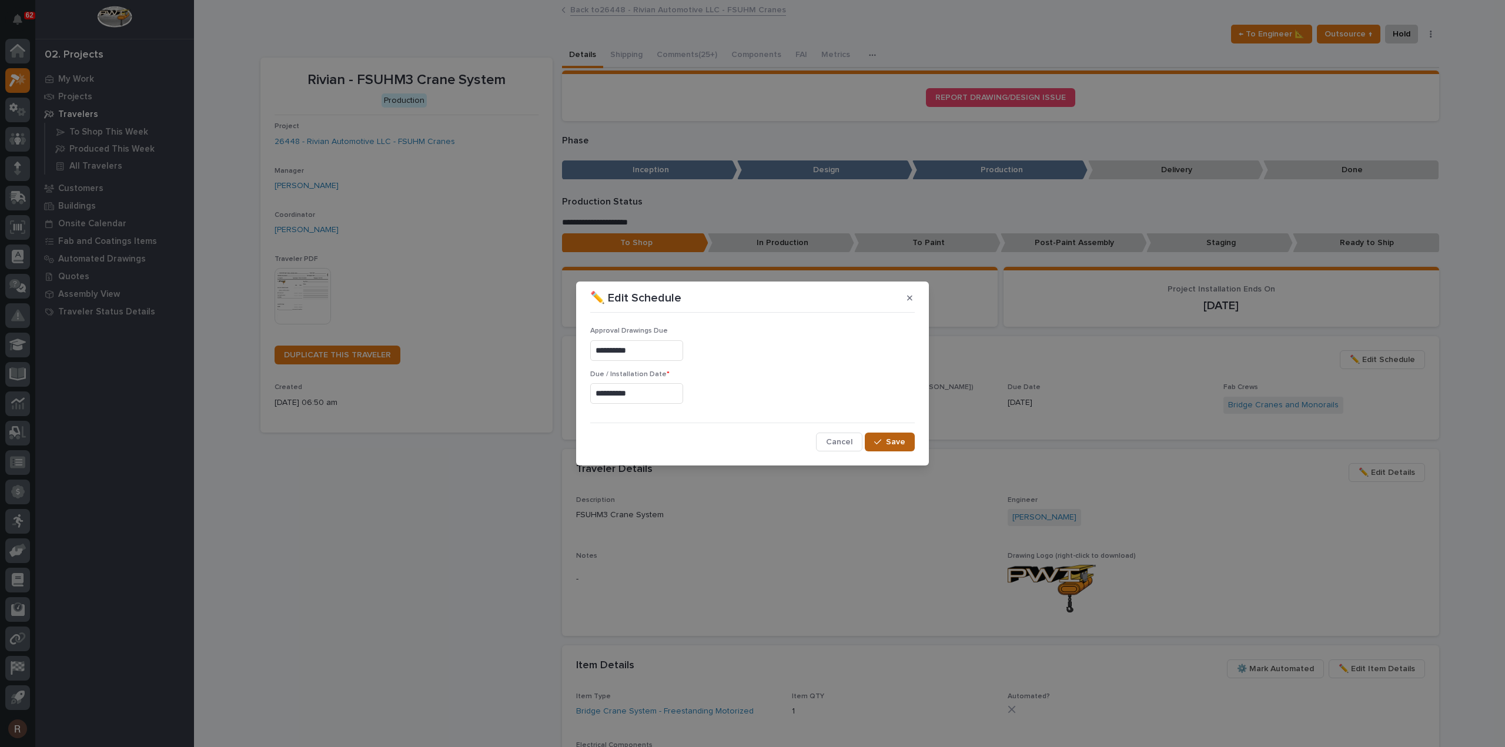
click at [902, 440] on span "Save" at bounding box center [895, 442] width 19 height 11
